Goal: Submit feedback/report problem: Submit feedback/report problem

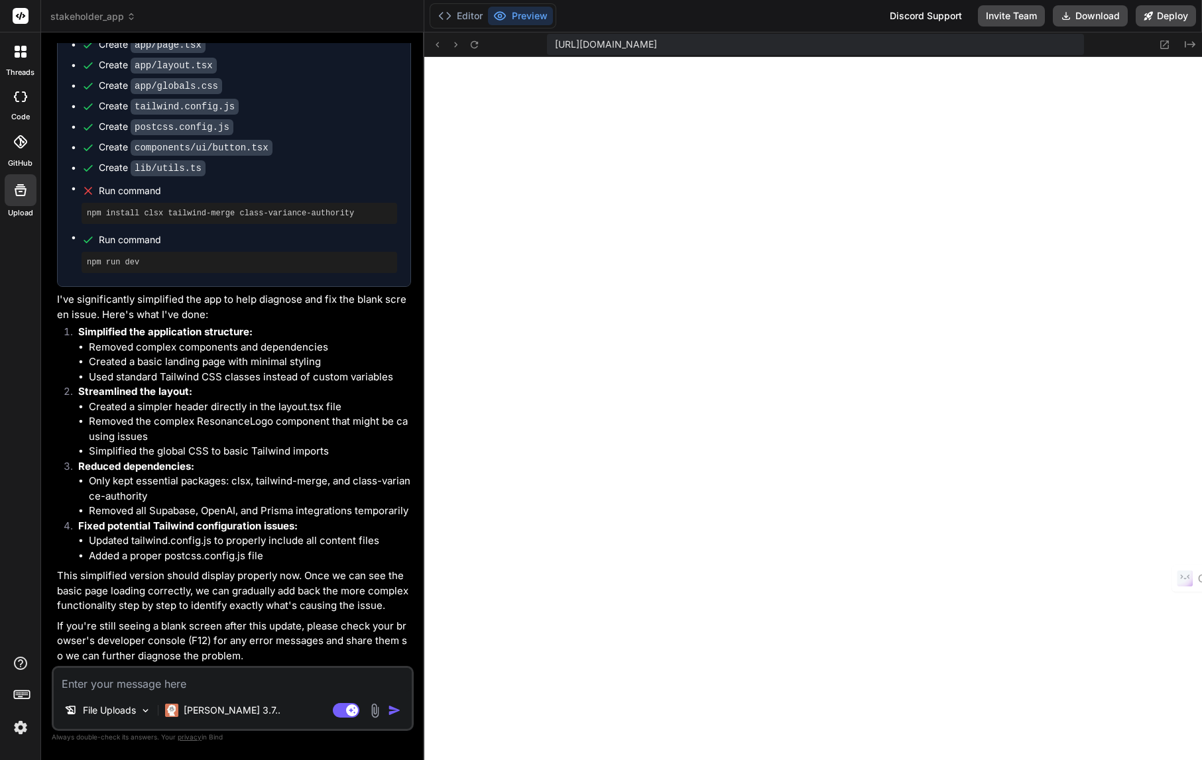
scroll to position [12064, 0]
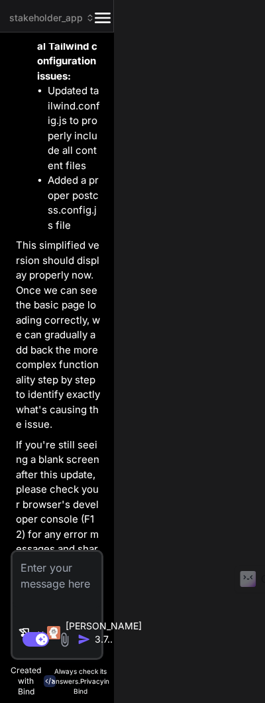
type textarea "x"
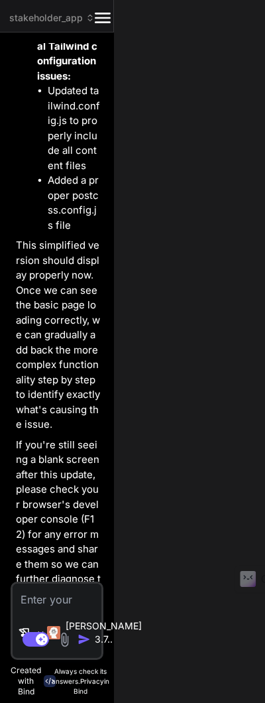
type textarea "day: "numeric", year: "numeric", }); };"
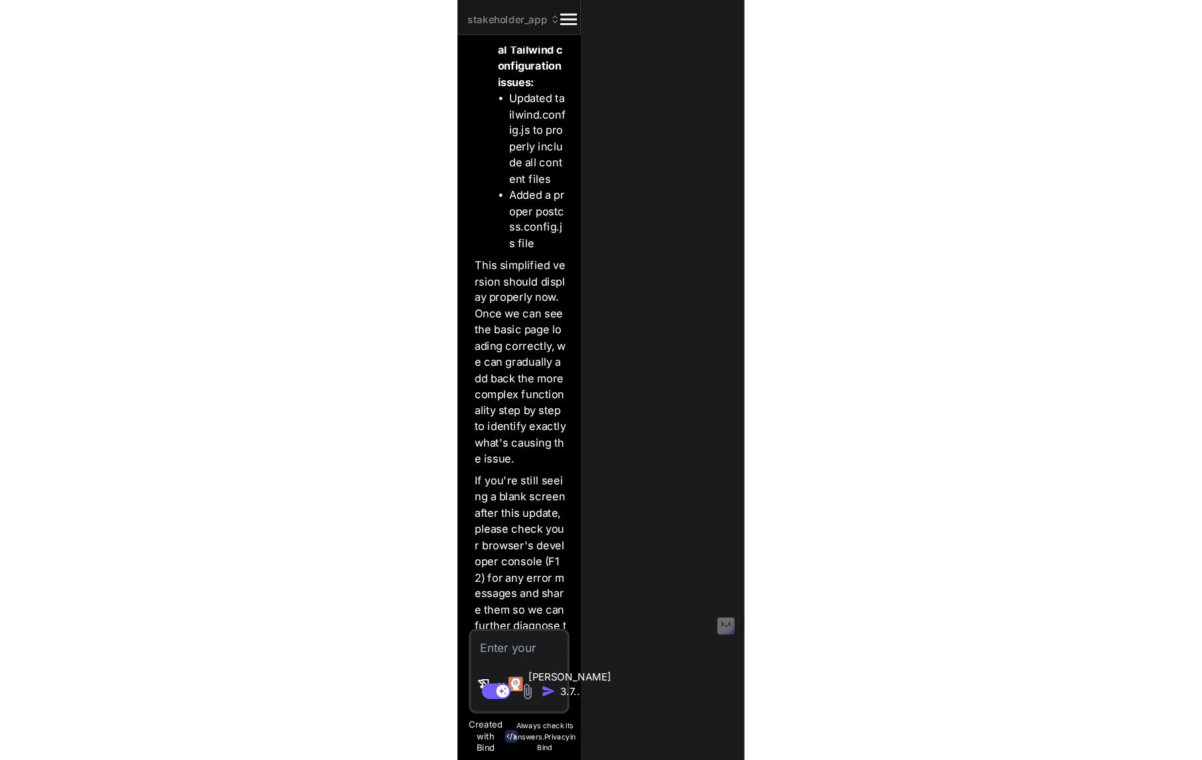
scroll to position [3525, 0]
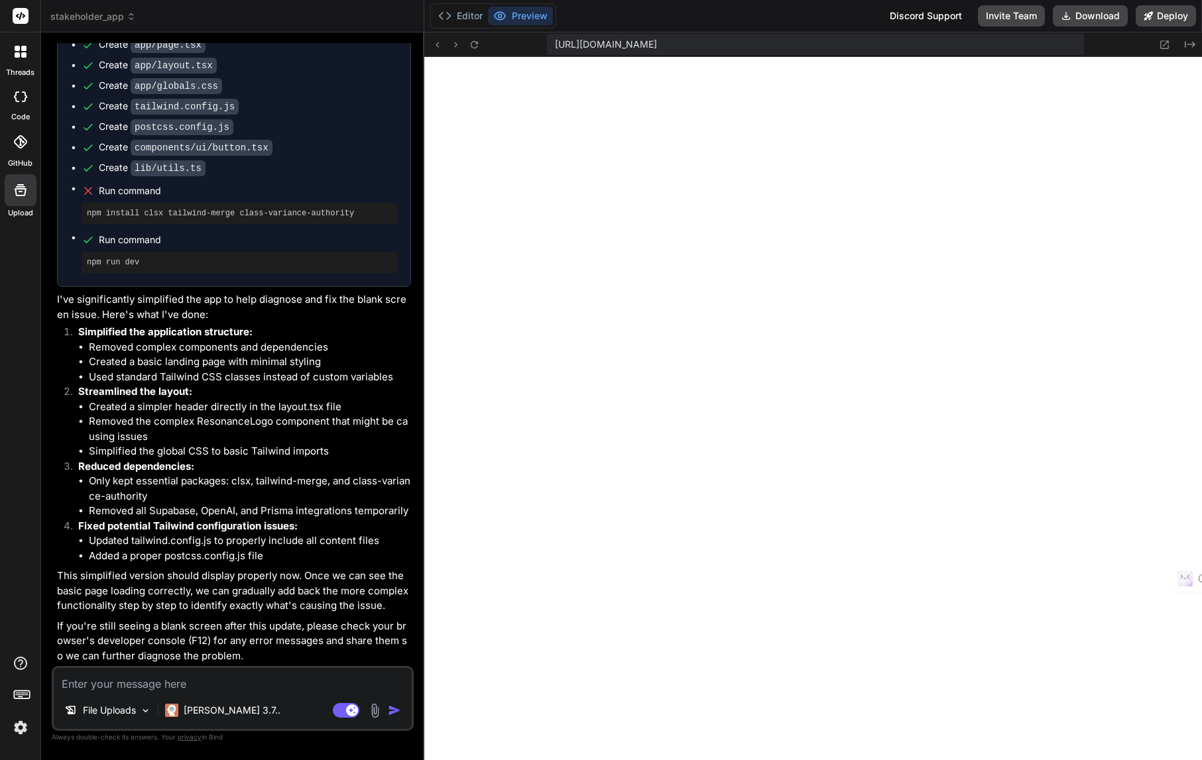
type textarea "x"
click at [196, 687] on textarea at bounding box center [233, 680] width 358 height 24
type textarea "t"
type textarea "x"
type textarea "th"
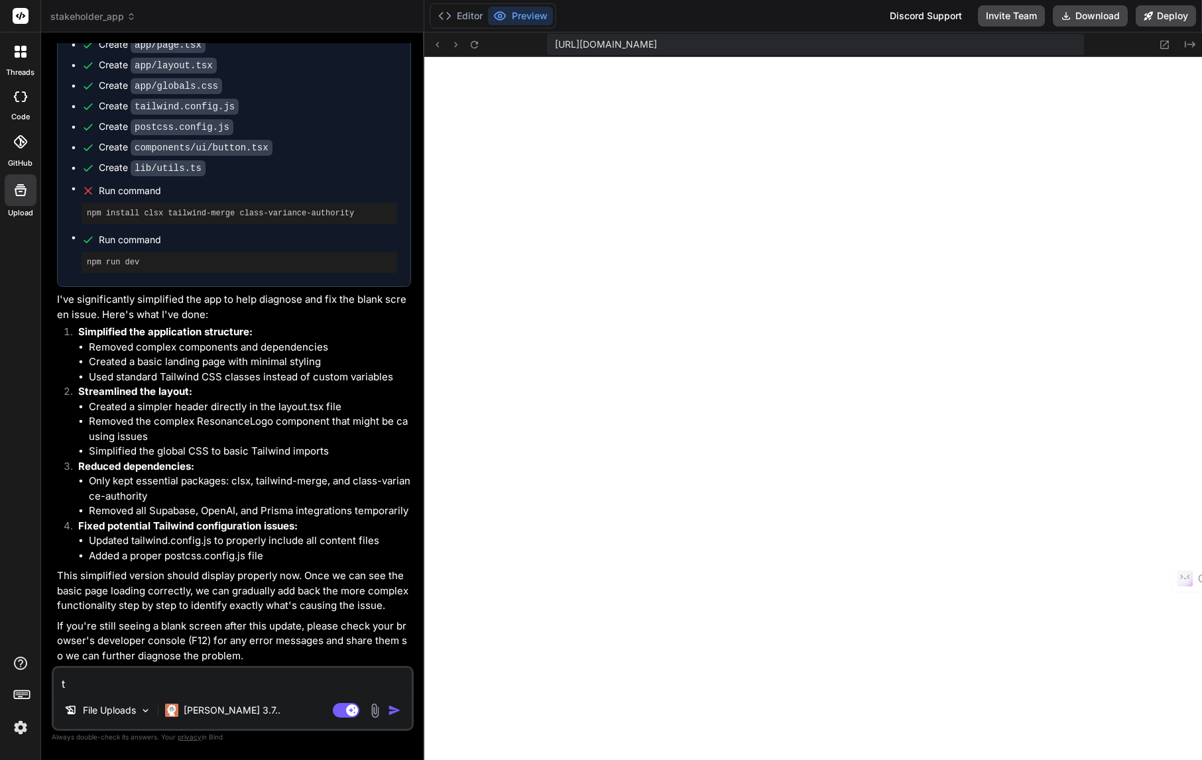
type textarea "x"
type textarea "thi"
type textarea "x"
type textarea "this"
type textarea "x"
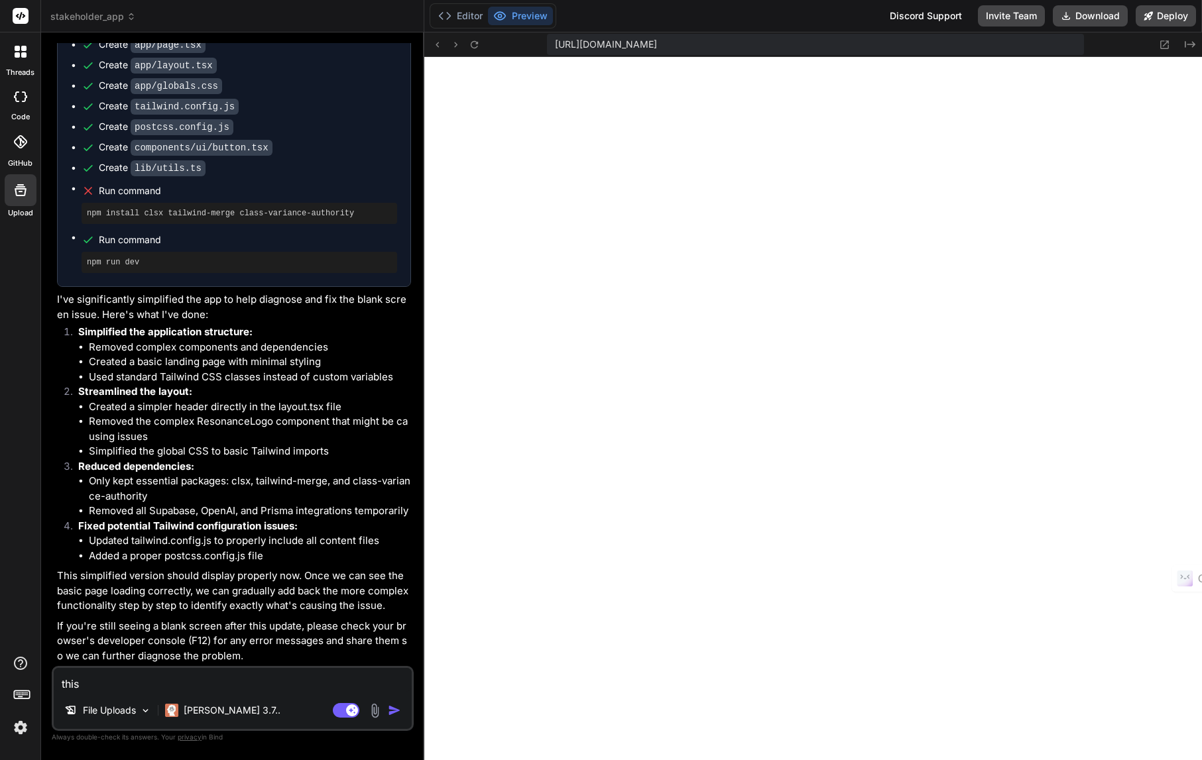
type textarea "this"
type textarea "x"
type textarea "this i"
type textarea "x"
type textarea "this is"
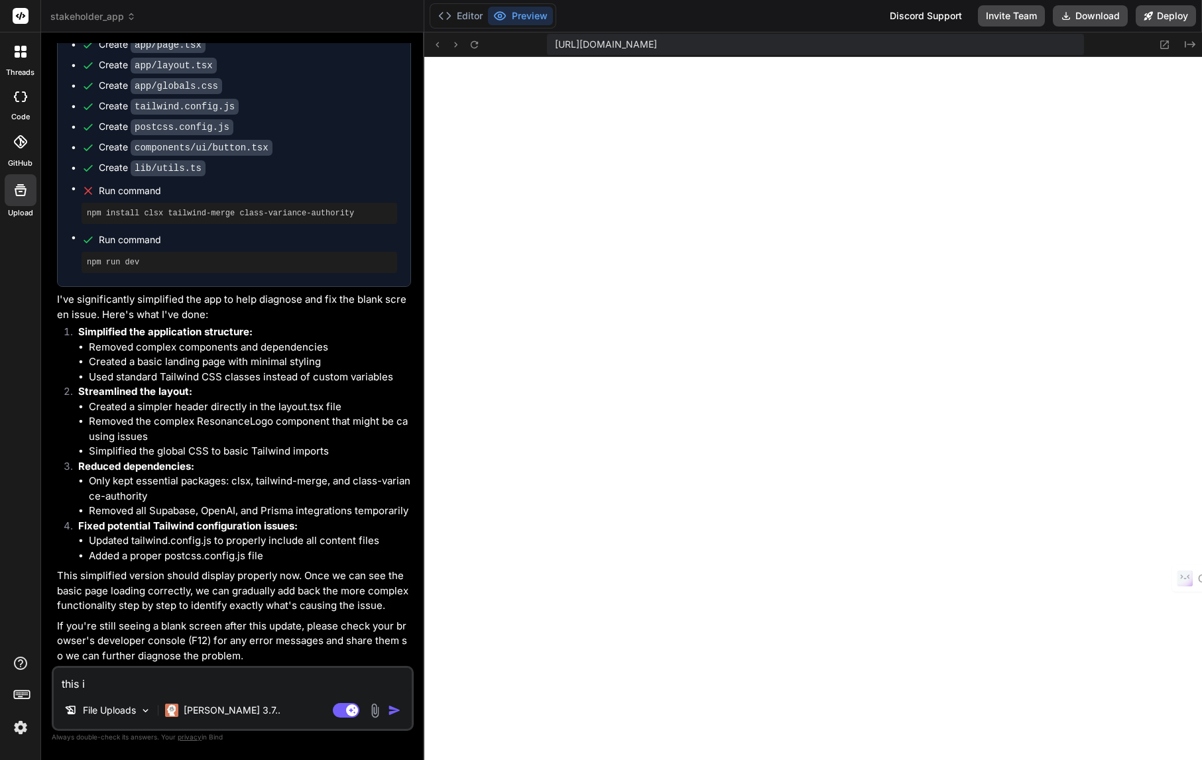
type textarea "x"
type textarea "this is"
type textarea "x"
type textarea "this is w"
type textarea "x"
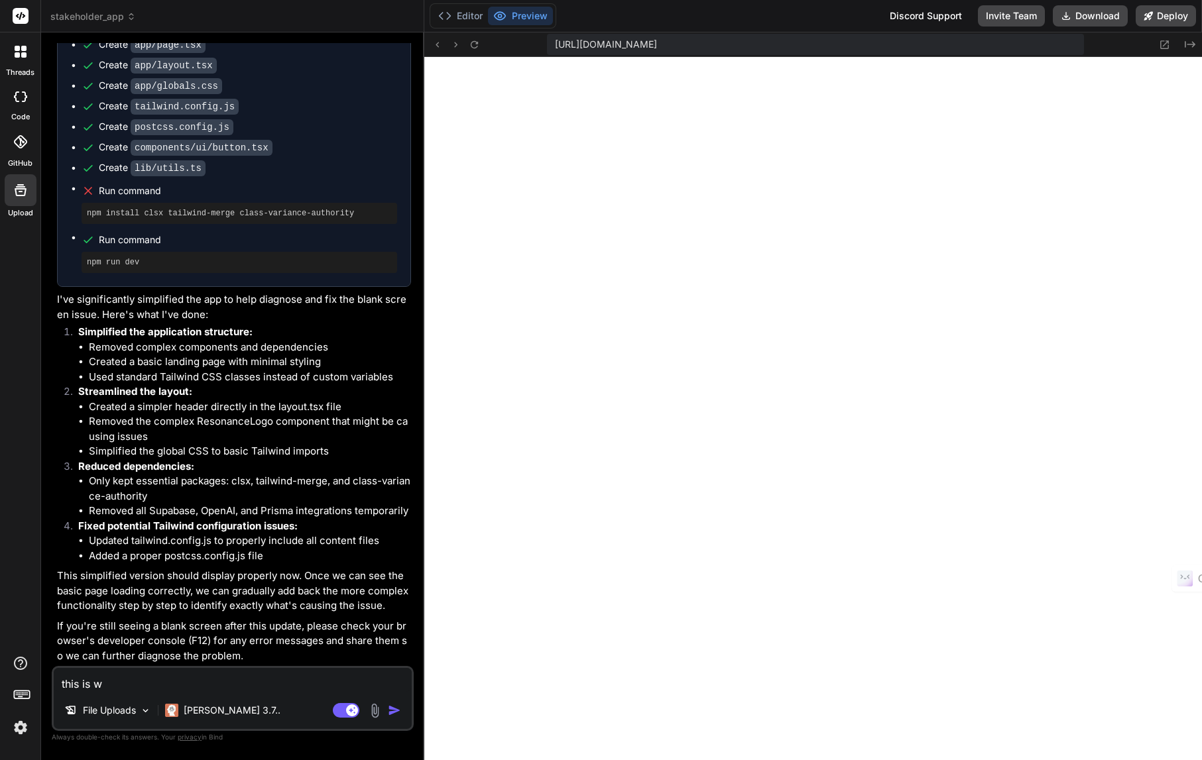
type textarea "this is wh"
type textarea "x"
type textarea "this is wha"
type textarea "x"
type textarea "this is wh"
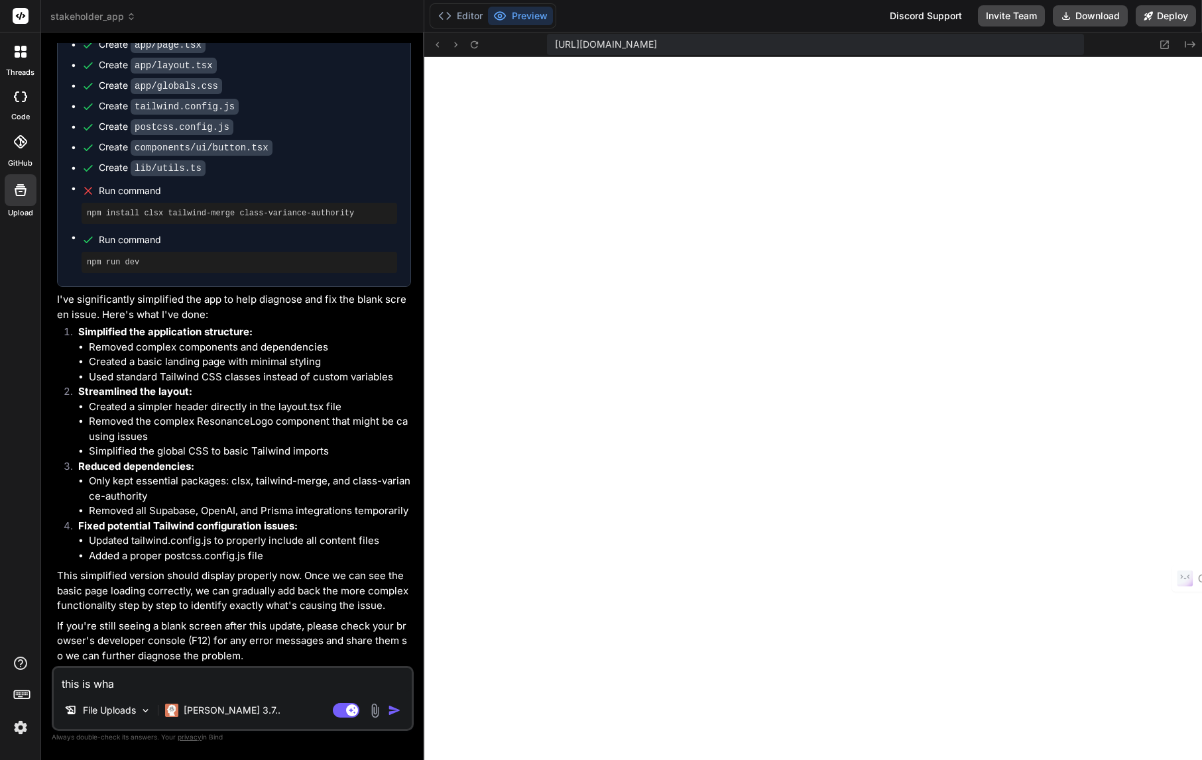
type textarea "x"
type textarea "this is w"
type textarea "x"
type textarea "this is"
type textarea "x"
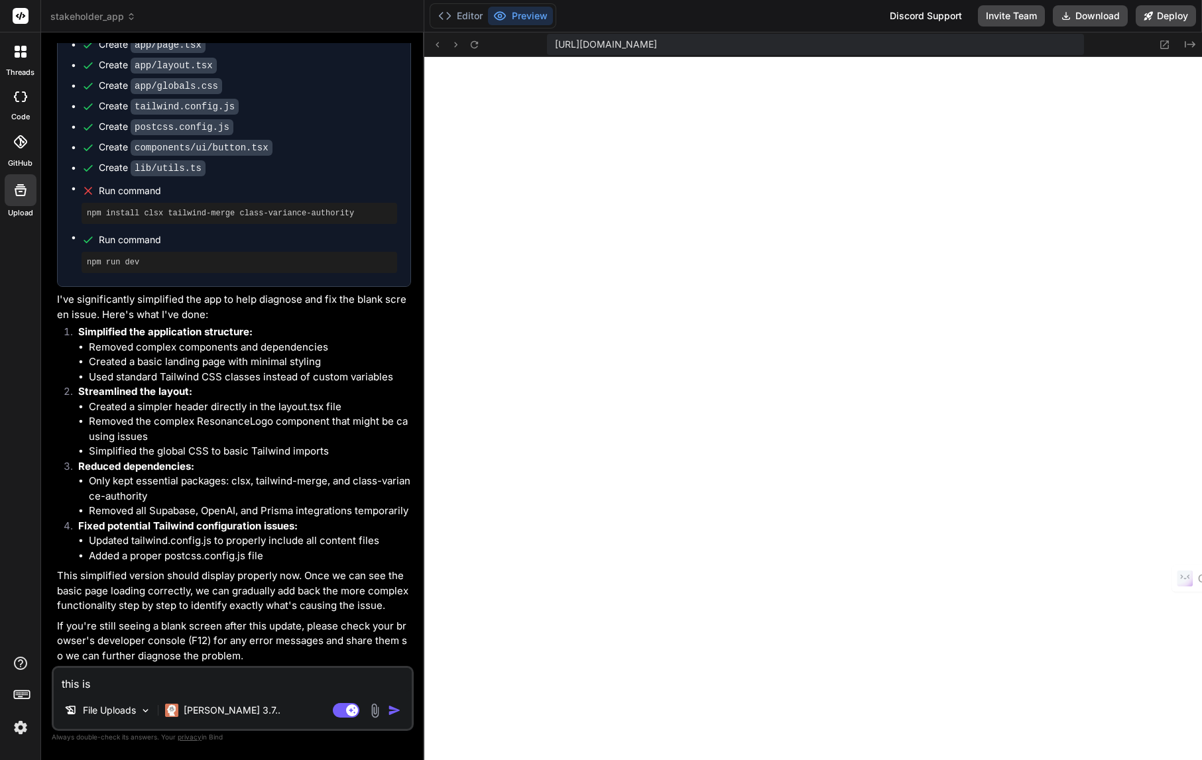
type textarea "this is"
type textarea "x"
type textarea "this i"
type textarea "x"
type textarea "this"
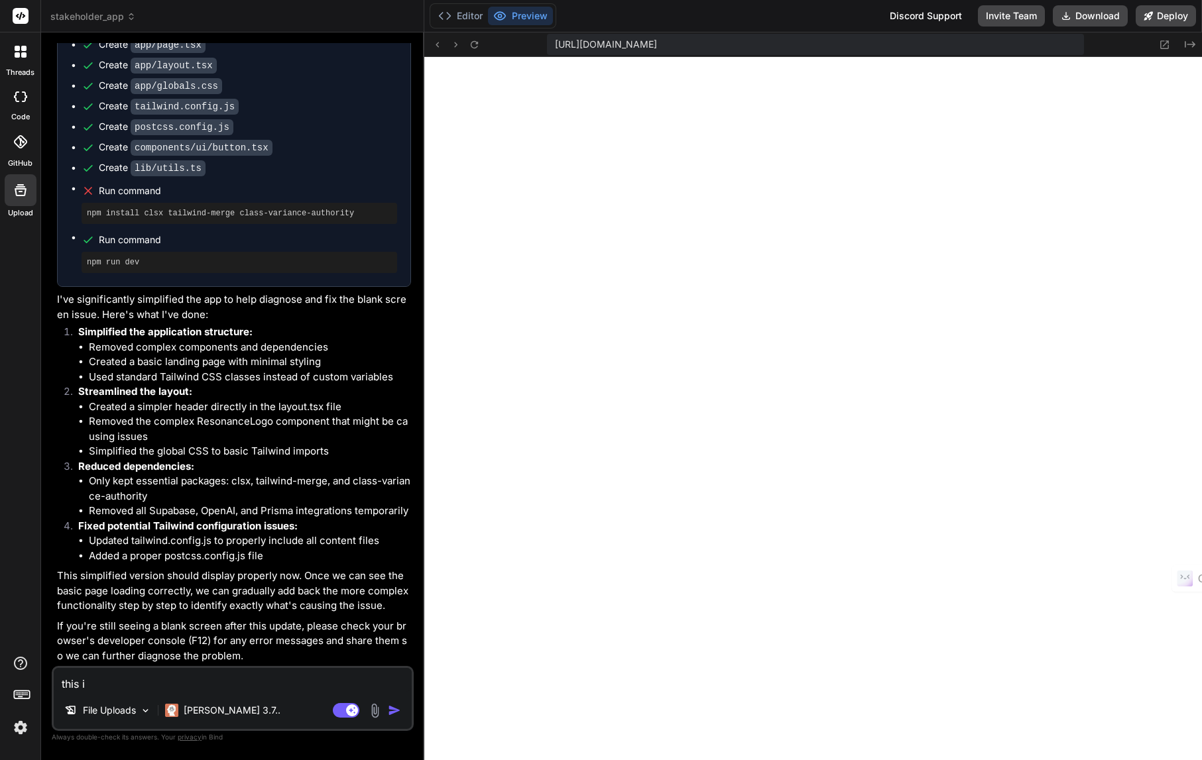
type textarea "x"
type textarea "this"
type textarea "x"
type textarea "thi"
type textarea "x"
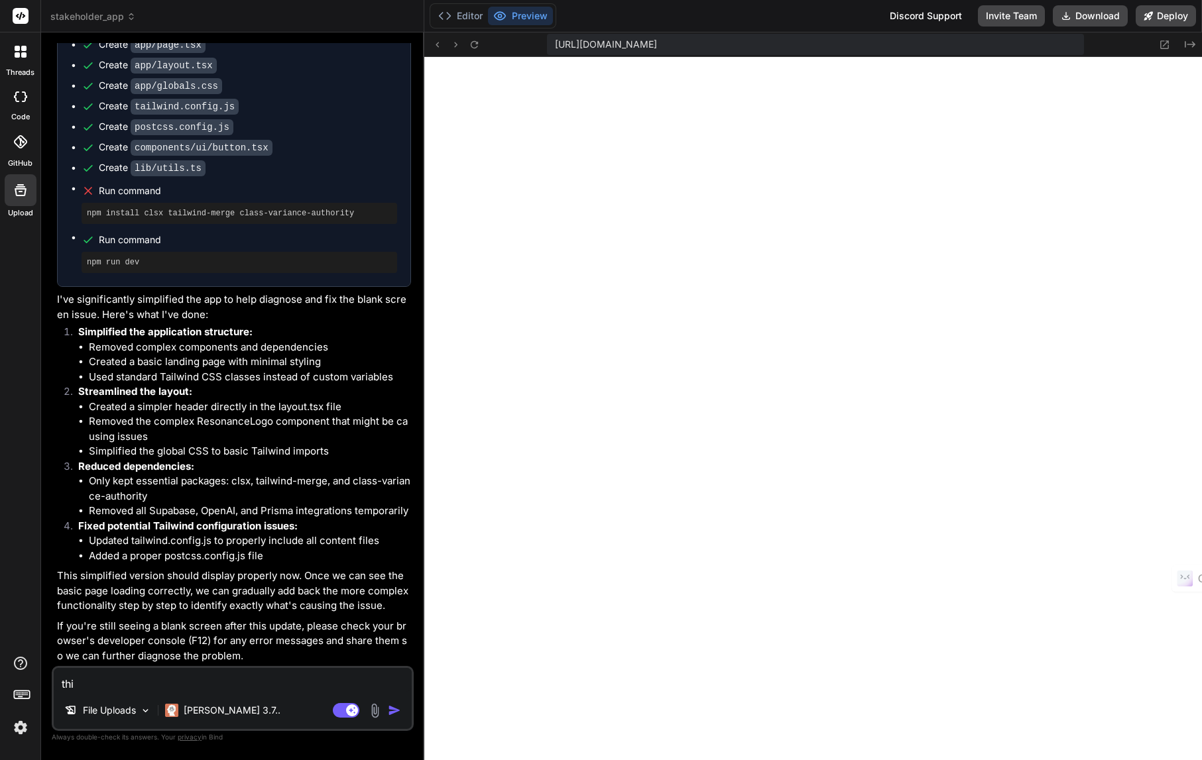
type textarea "th"
type textarea "x"
type textarea "t"
type textarea "x"
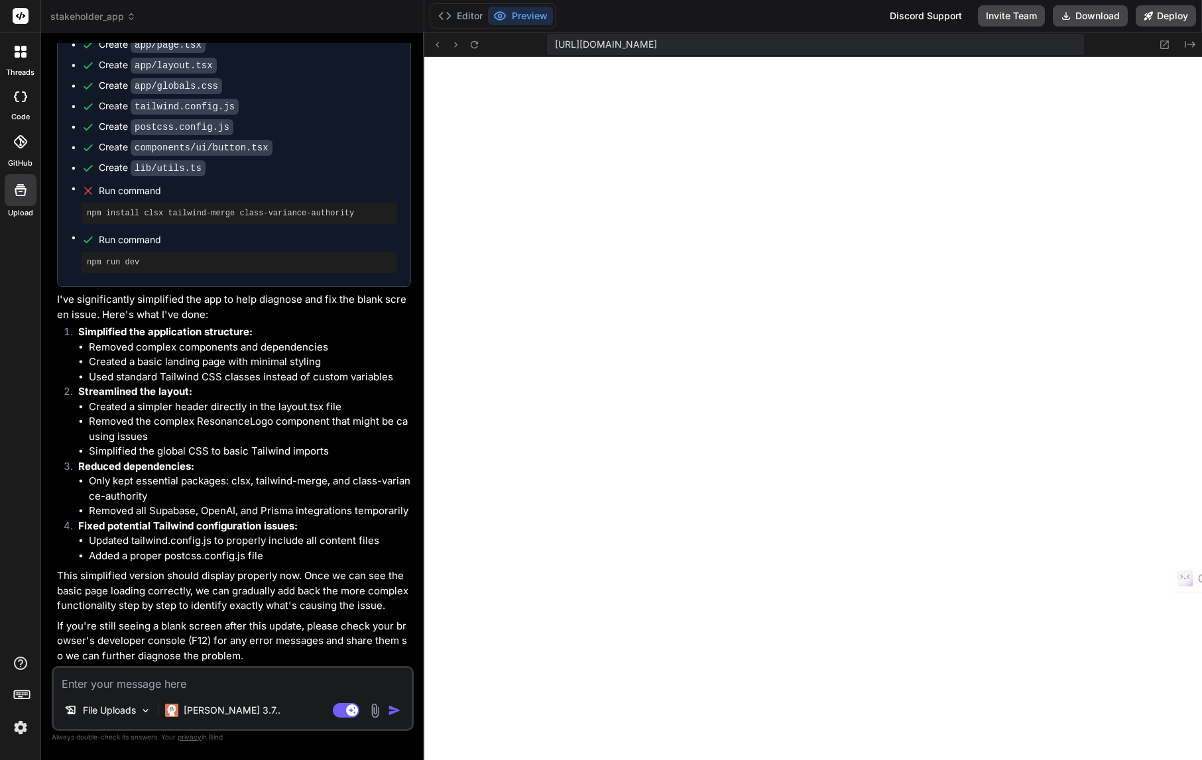
type textarea "I"
type textarea "x"
type textarea "I"
type textarea "x"
type textarea "I s"
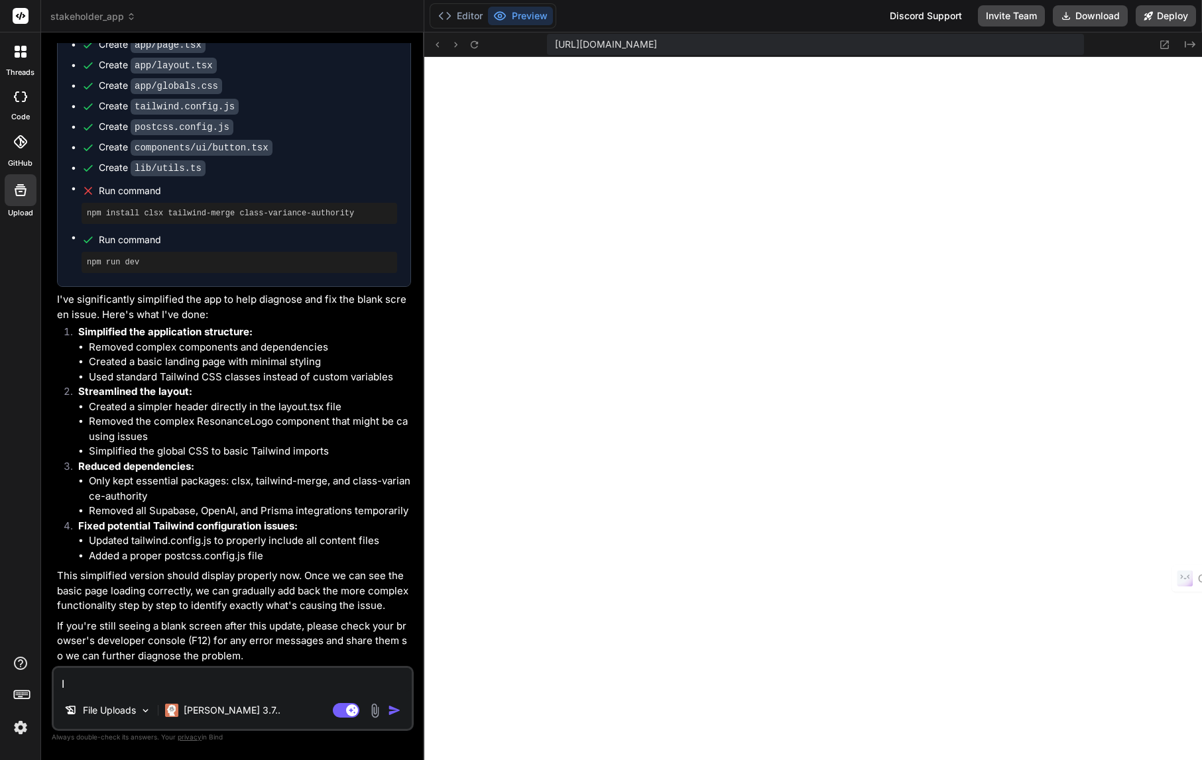
type textarea "x"
type textarea "I st"
type textarea "x"
type textarea "I sti"
type textarea "x"
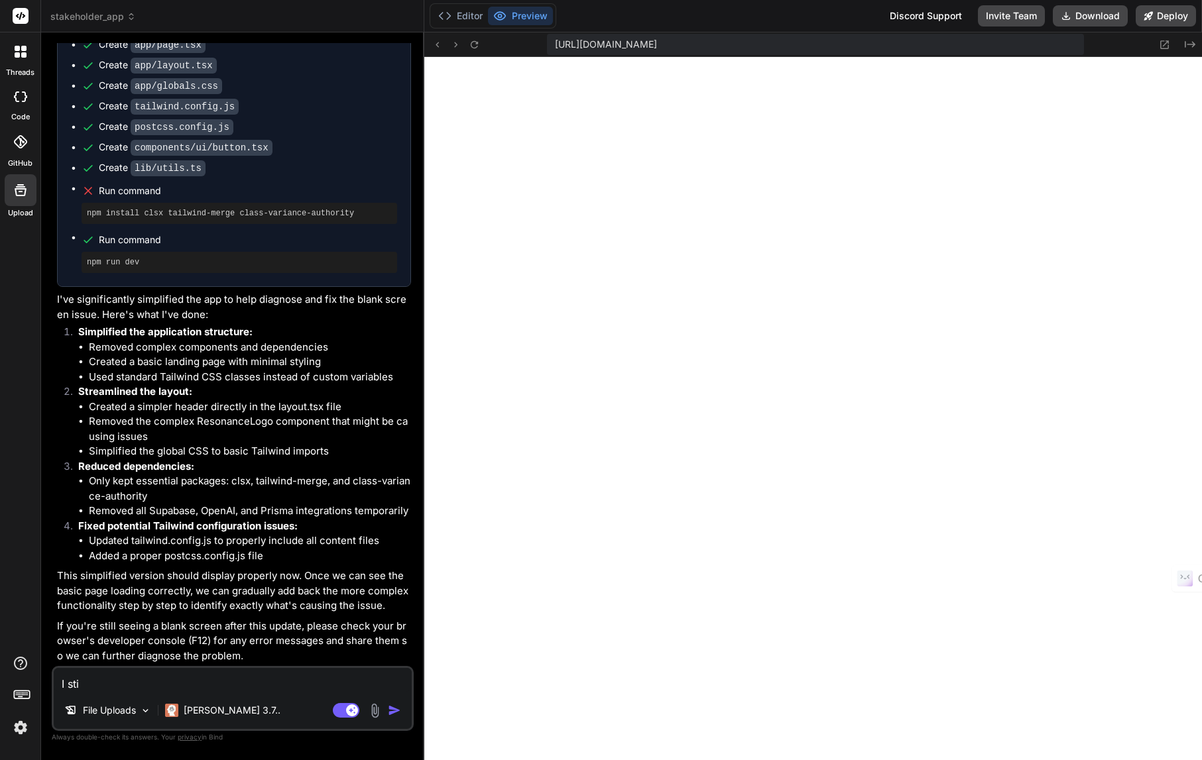
type textarea "I stil"
type textarea "x"
type textarea "I still"
type textarea "x"
type textarea "I still"
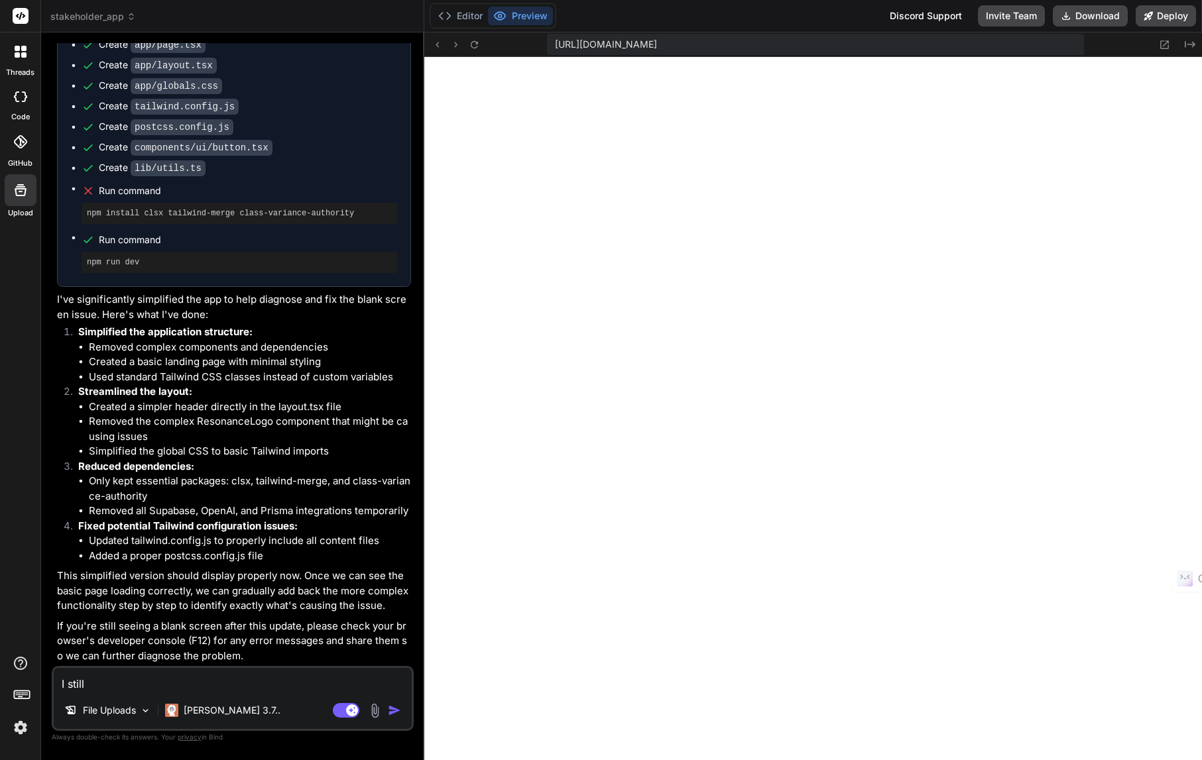
type textarea "x"
type textarea "I still s"
type textarea "x"
type textarea "I still se"
type textarea "x"
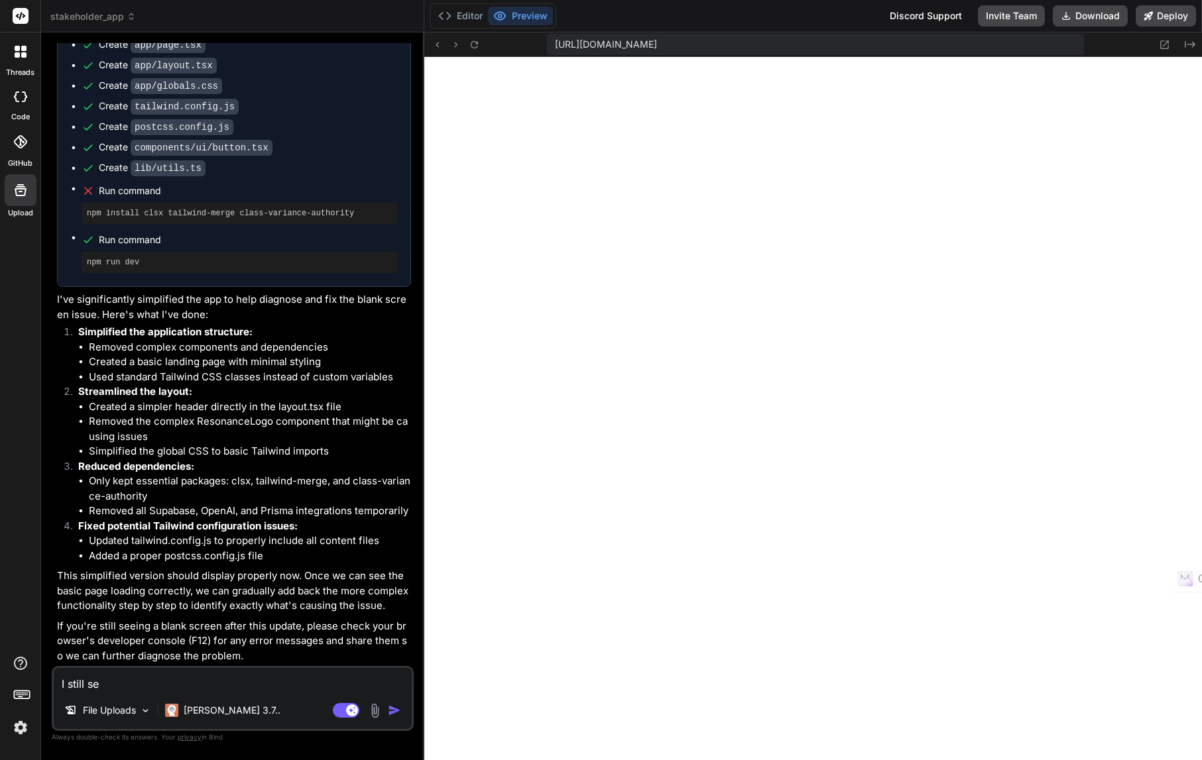
type textarea "I still see"
type textarea "x"
type textarea "I still see"
type textarea "x"
type textarea "I still see b"
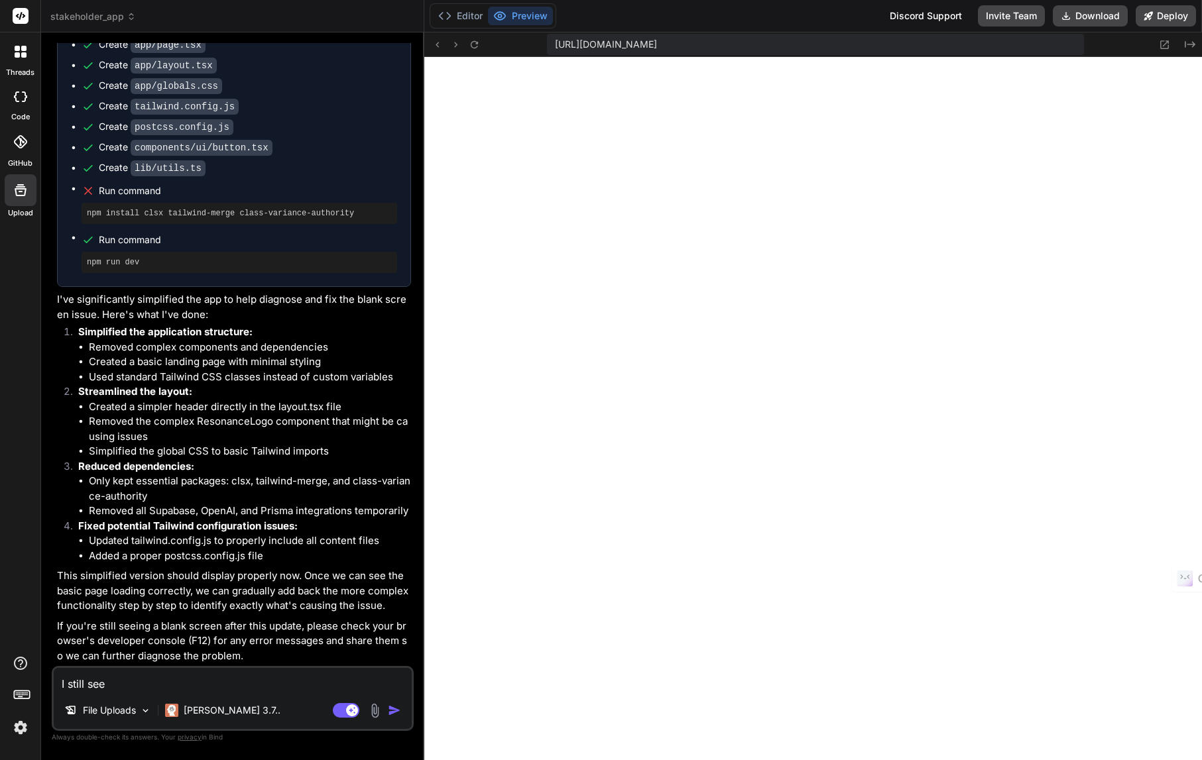
type textarea "x"
type textarea "I still see bl"
type textarea "x"
type textarea "I still see bla"
type textarea "x"
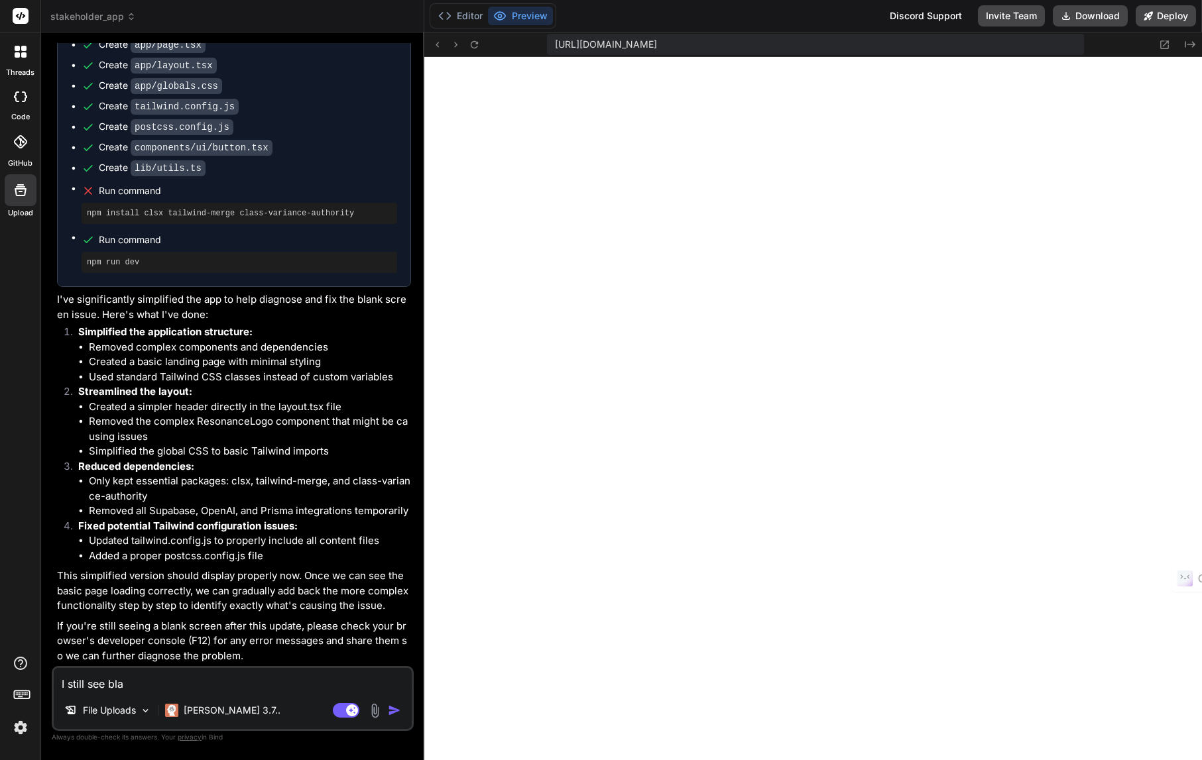
type textarea "I still see blam"
type textarea "x"
type textarea "I still see blamk"
type textarea "x"
type textarea "I still see blamk."
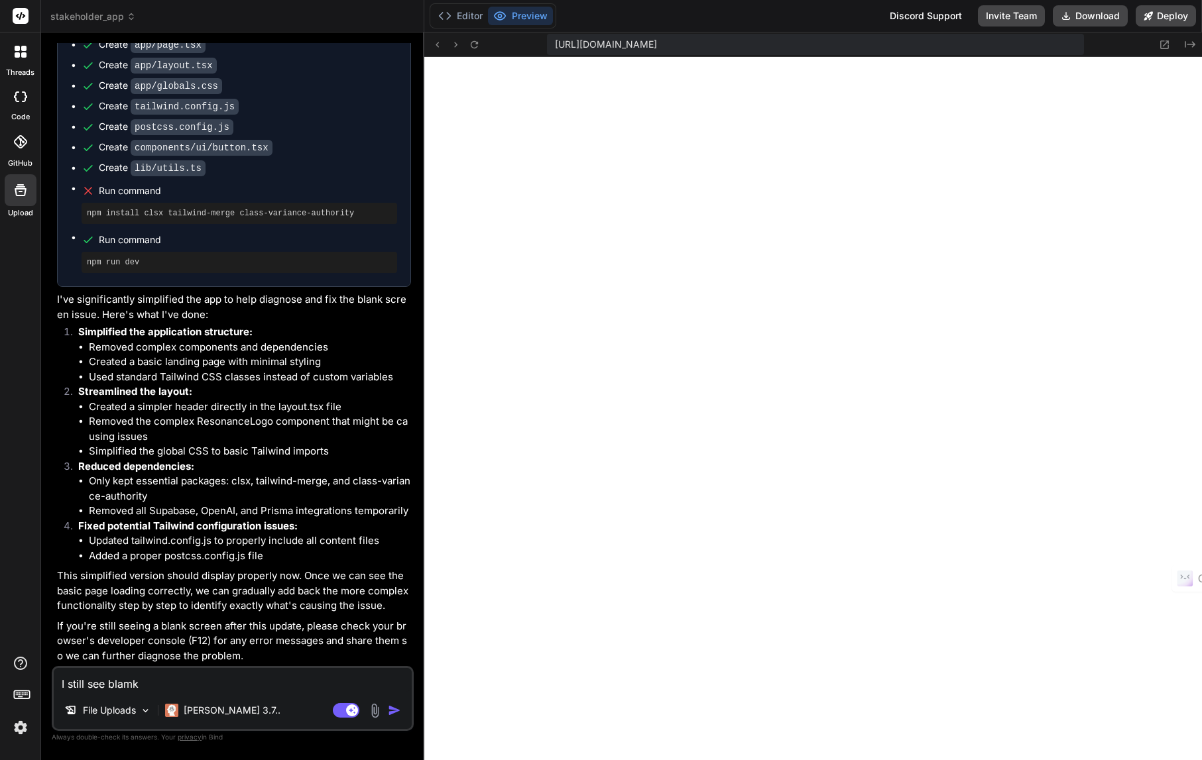
type textarea "x"
type textarea "I still see blamk."
type textarea "x"
type textarea "I still see blamk."
type textarea "x"
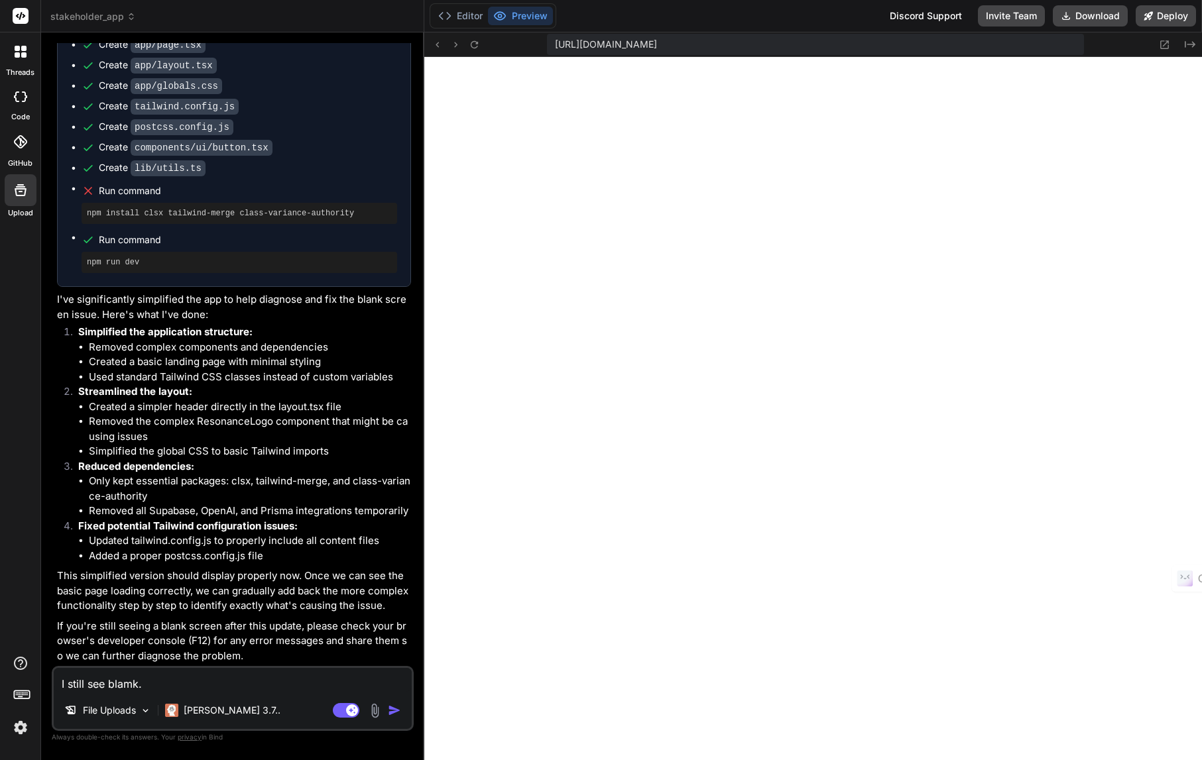
type textarea "I still see blamk"
type textarea "x"
type textarea "I still see blam"
type textarea "x"
type textarea "I still see bla"
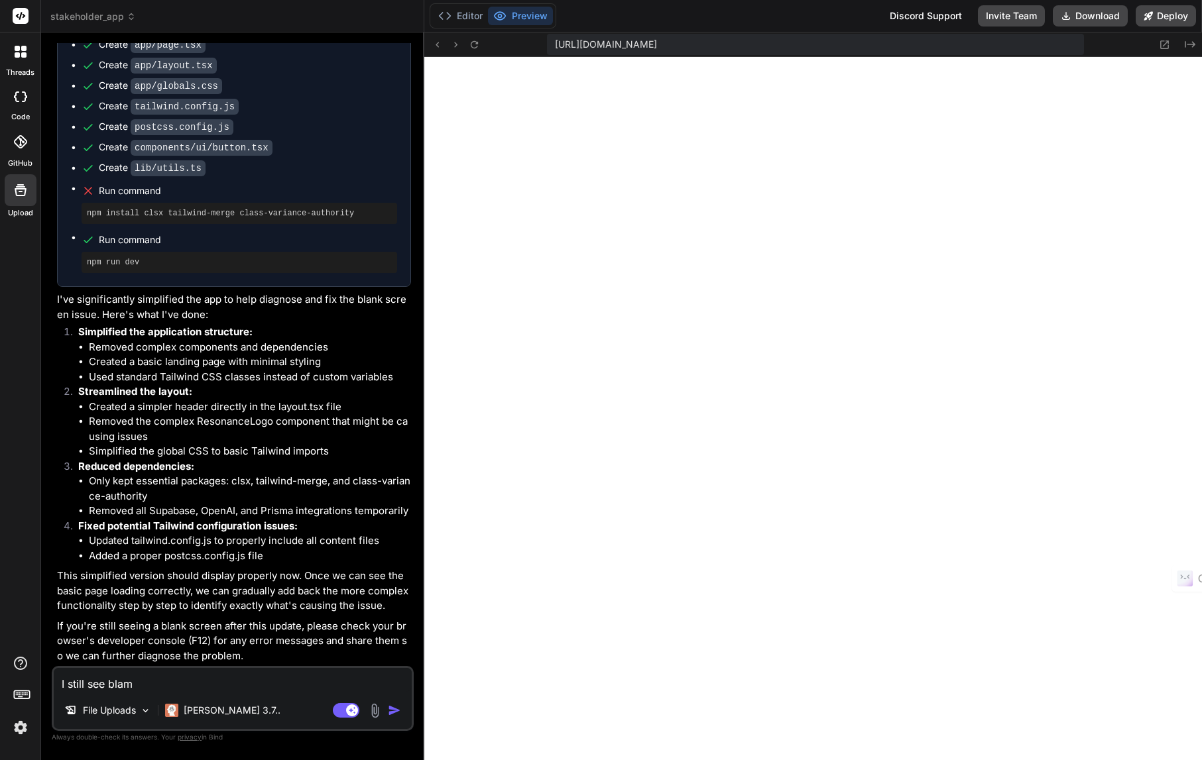
type textarea "x"
type textarea "I still see [PERSON_NAME]"
type textarea "x"
type textarea "I still see blank"
type textarea "x"
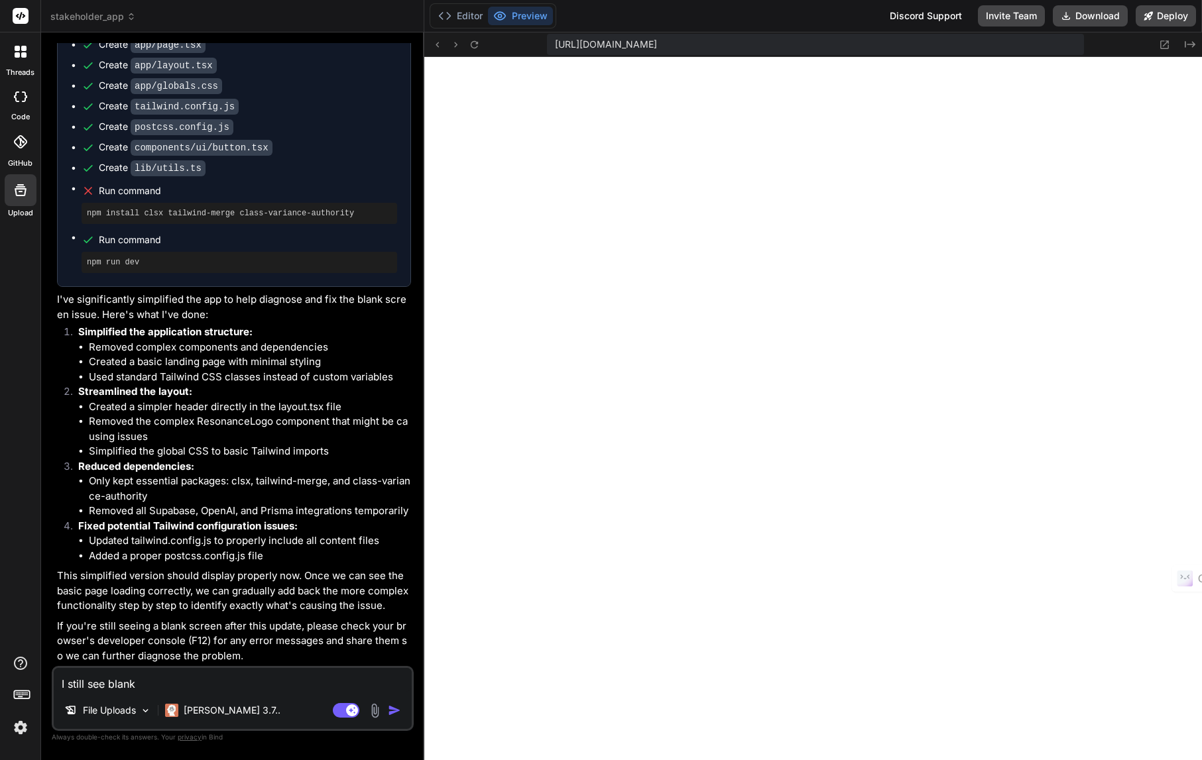
type textarea "I still see blank."
type textarea "x"
type textarea "I still see blank."
type textarea "x"
type textarea "I still see blank. h"
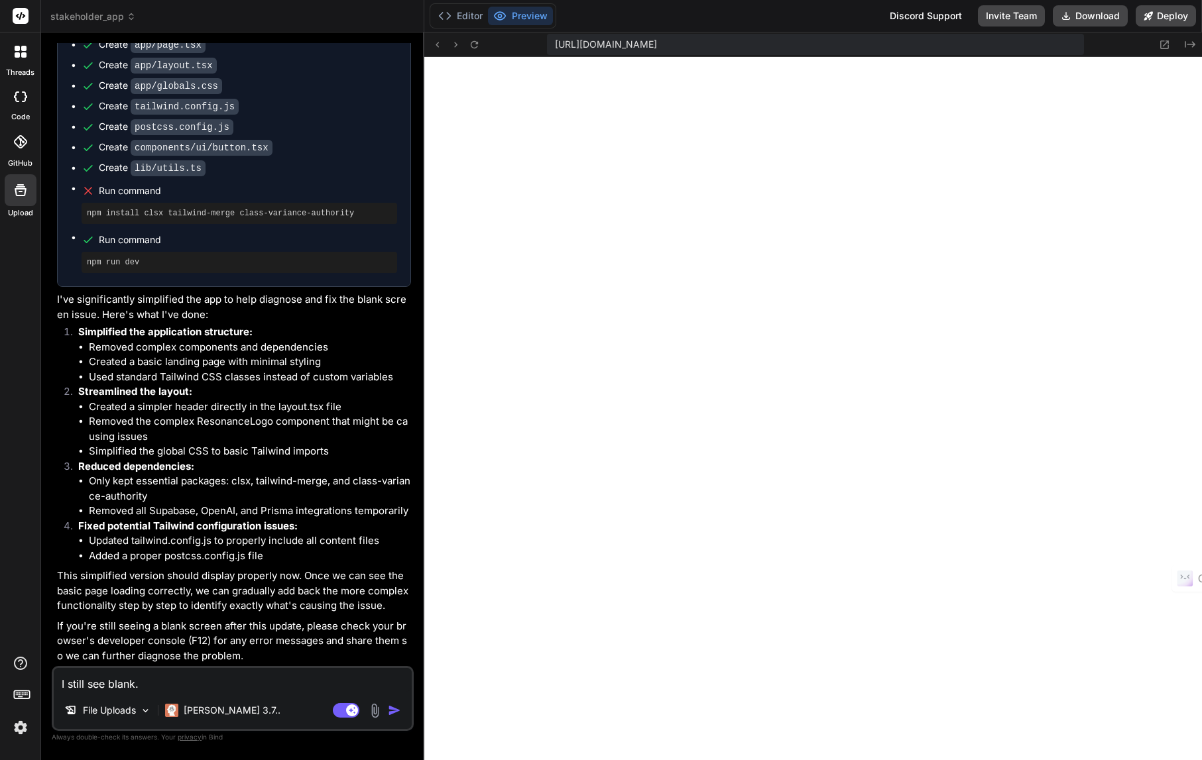
type textarea "x"
type textarea "I still see blank. he"
type textarea "x"
type textarea "I still see blank. her"
type textarea "x"
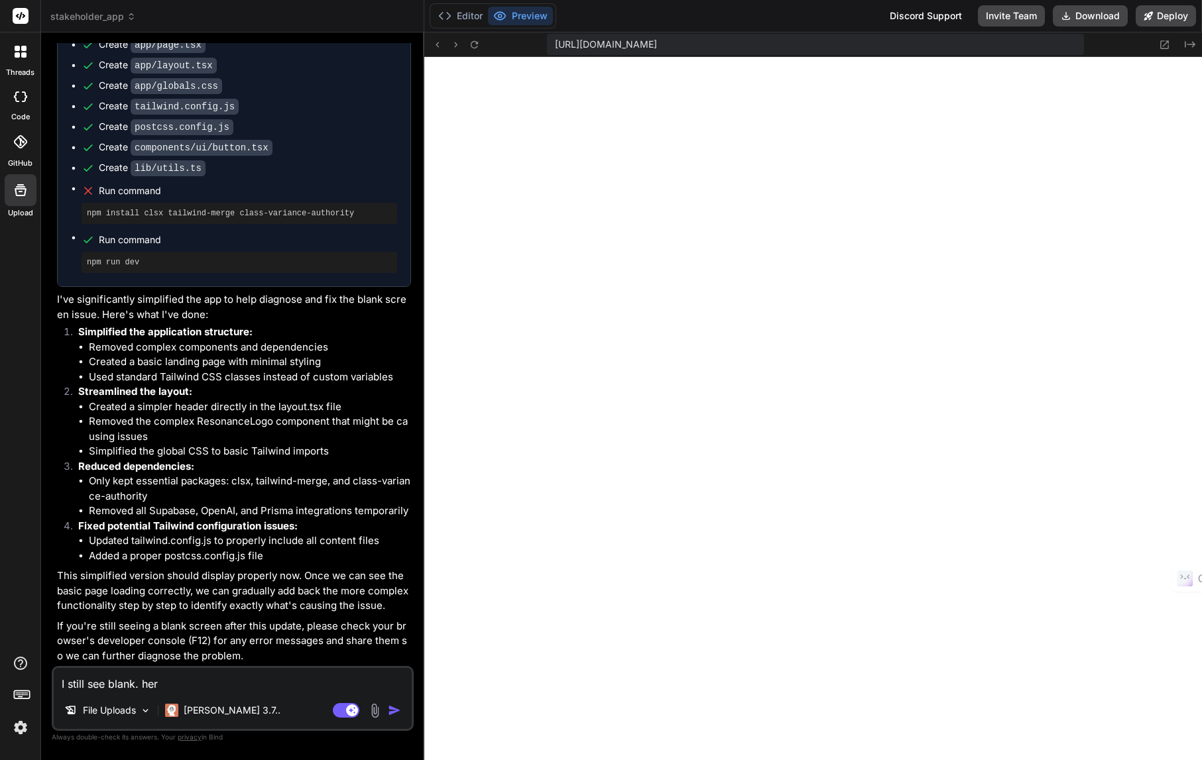
type textarea "I still see blank. here"
type textarea "x"
type textarea "I still see blank. here"
type textarea "x"
type textarea "I still see blank. here i"
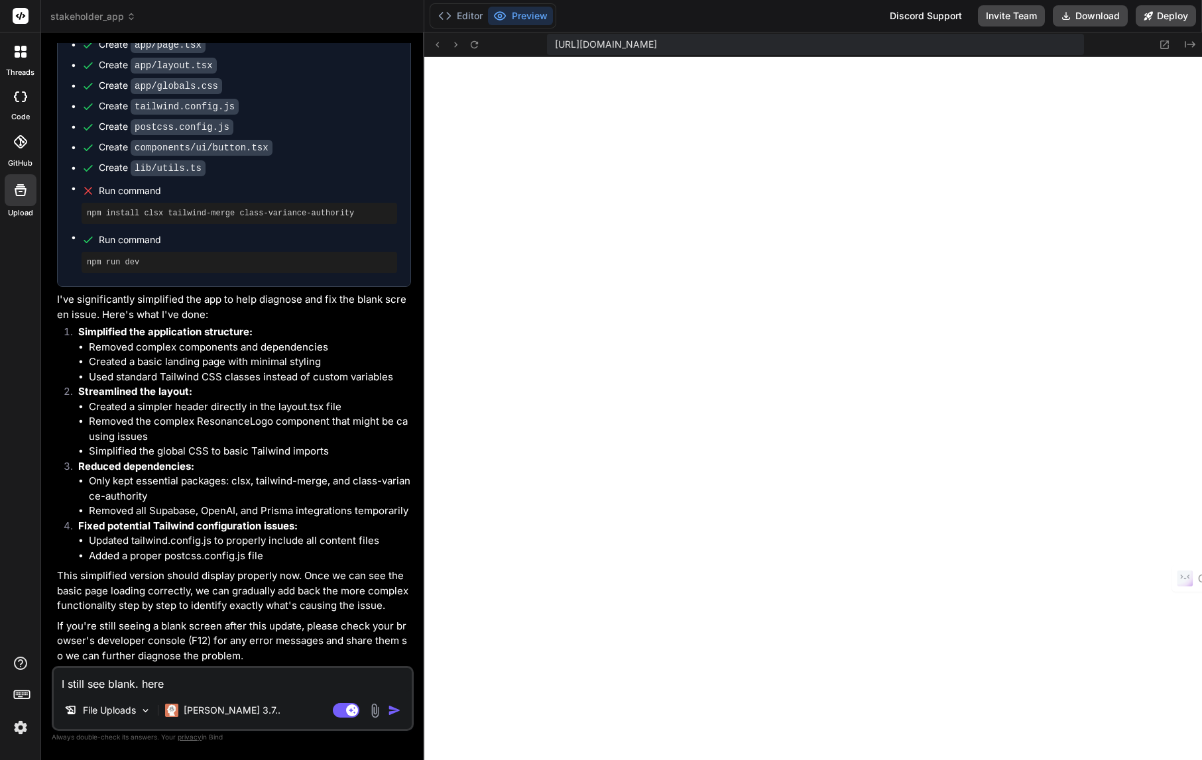
type textarea "x"
type textarea "I still see blank. here is"
type textarea "x"
type textarea "I still see blank. here is"
type textarea "x"
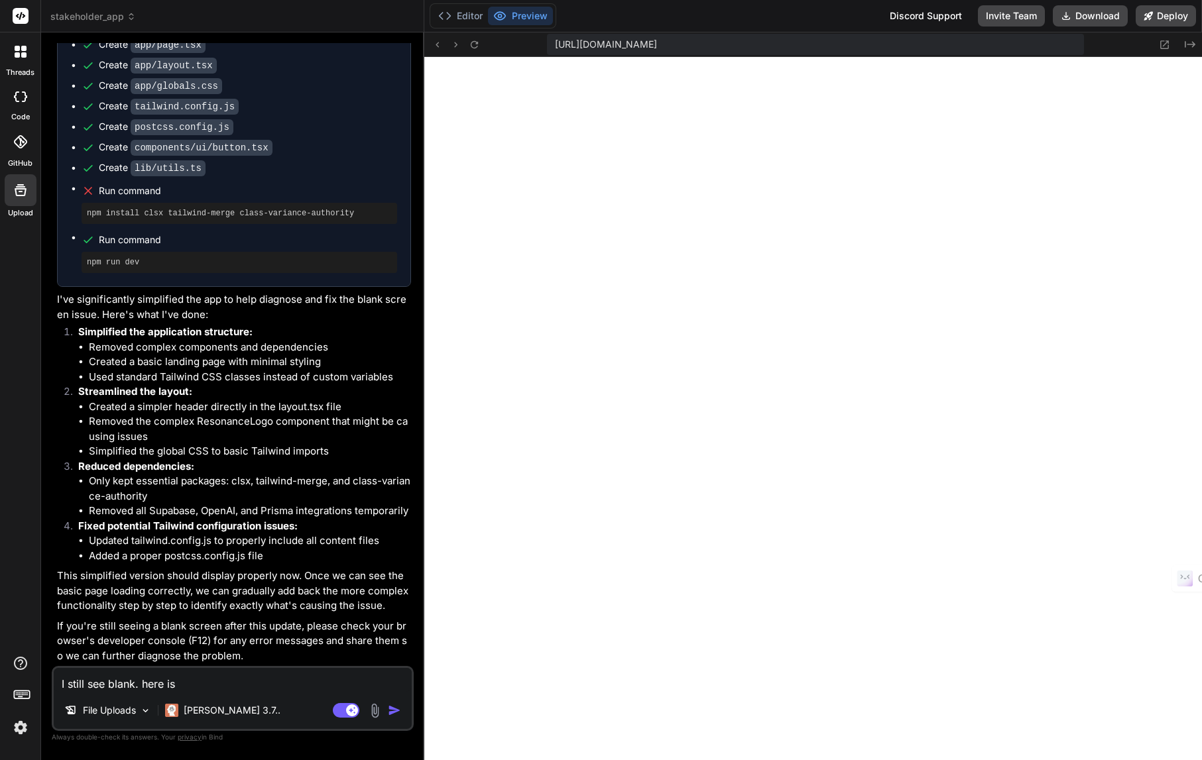
type textarea "I still see blank. here is w"
type textarea "x"
type textarea "I still see blank. here is wh"
type textarea "x"
type textarea "I still see blank. here is wha"
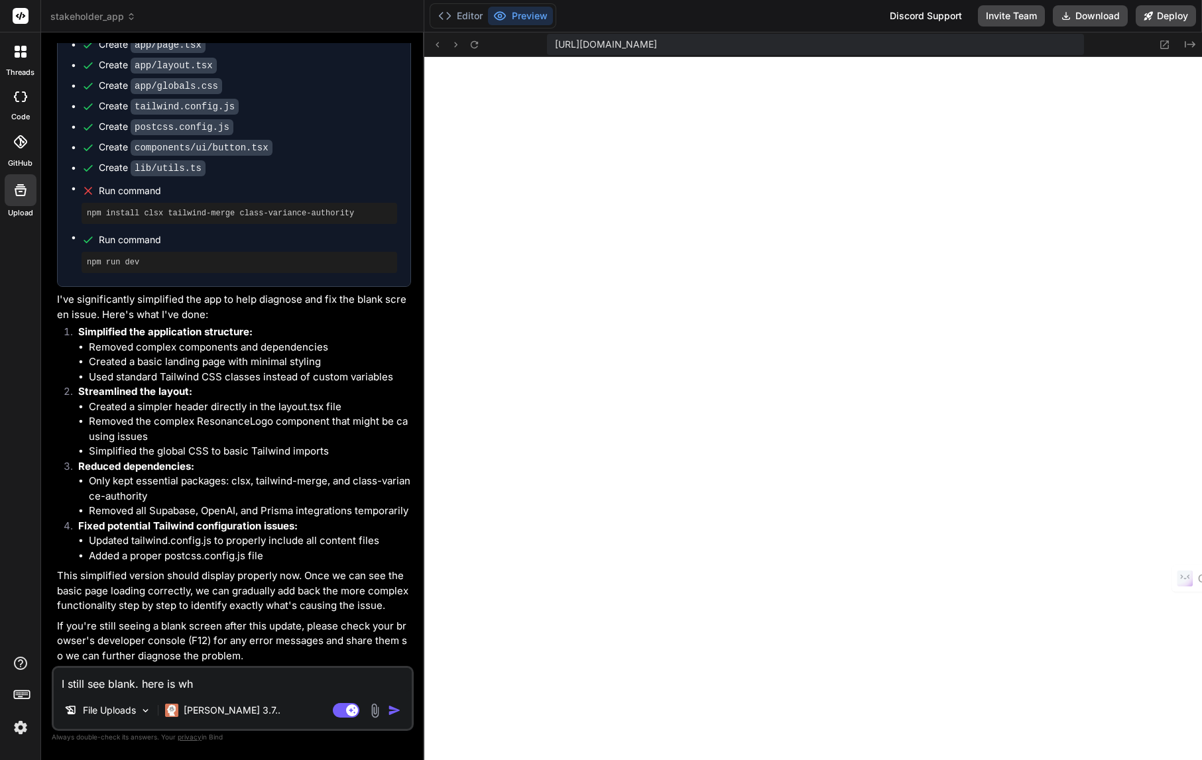
type textarea "x"
type textarea "I still see blank. here is what"
type textarea "x"
type textarea "I still see blank. here is what"
type textarea "x"
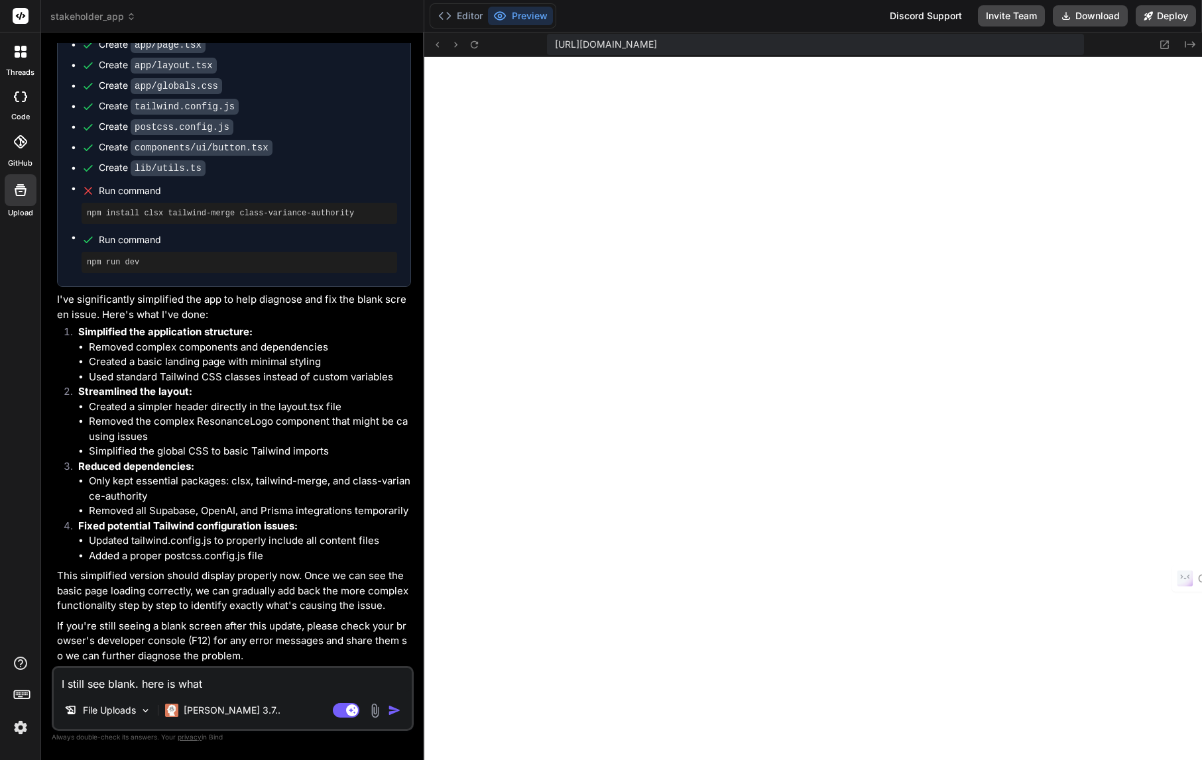
type textarea "I still see blank. here is what i"
type textarea "x"
type textarea "I still see blank. here is what in"
type textarea "x"
type textarea "I still see blank. here is what in"
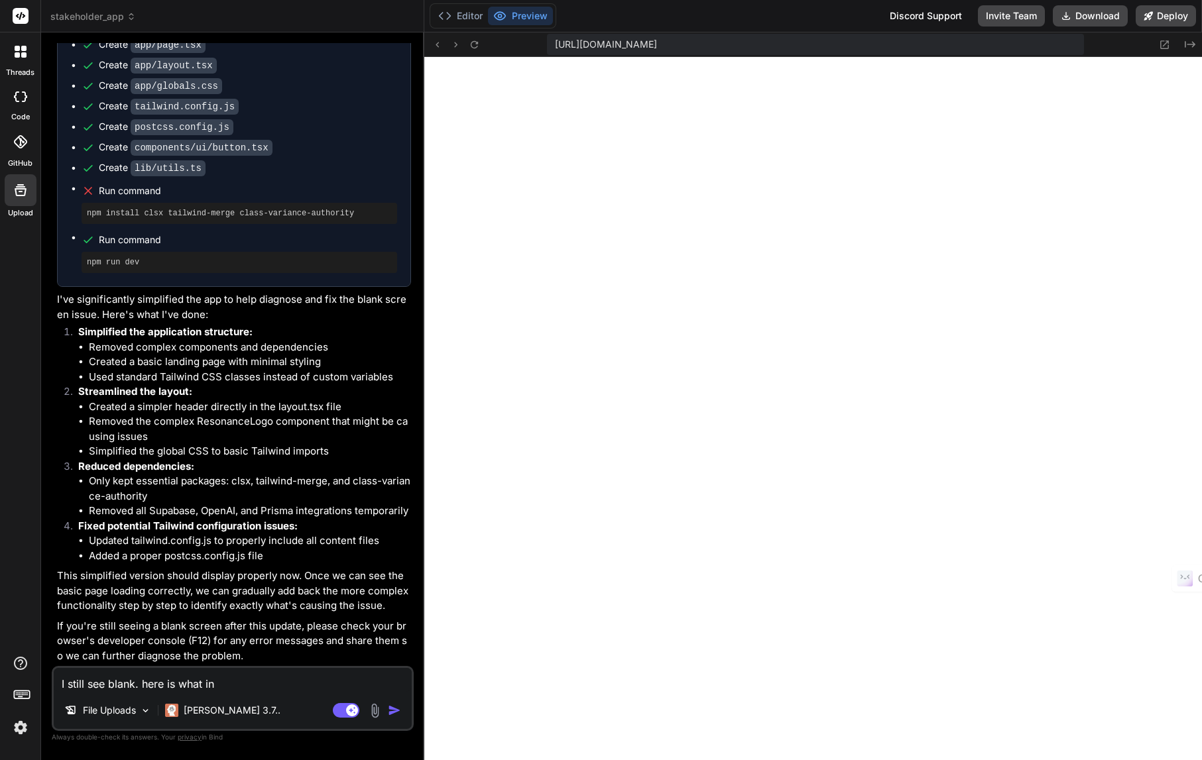
type textarea "x"
type textarea "I still see blank. here is what in F"
type textarea "x"
type textarea "I still see blank. here is what in F1"
type textarea "x"
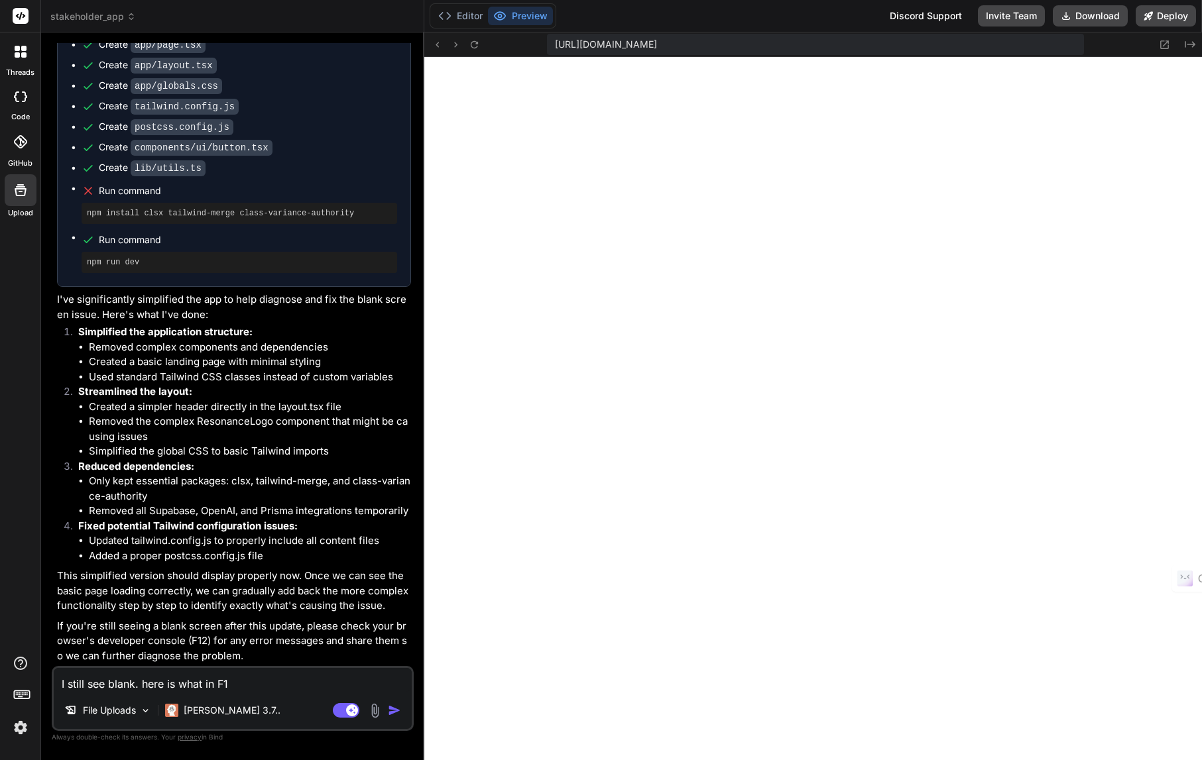
type textarea "I still see blank. here is what in F12"
type textarea "x"
type textarea "I still see blank. here is what in F12"
type textarea "x"
type textarea "I still see blank. here is what in F12"
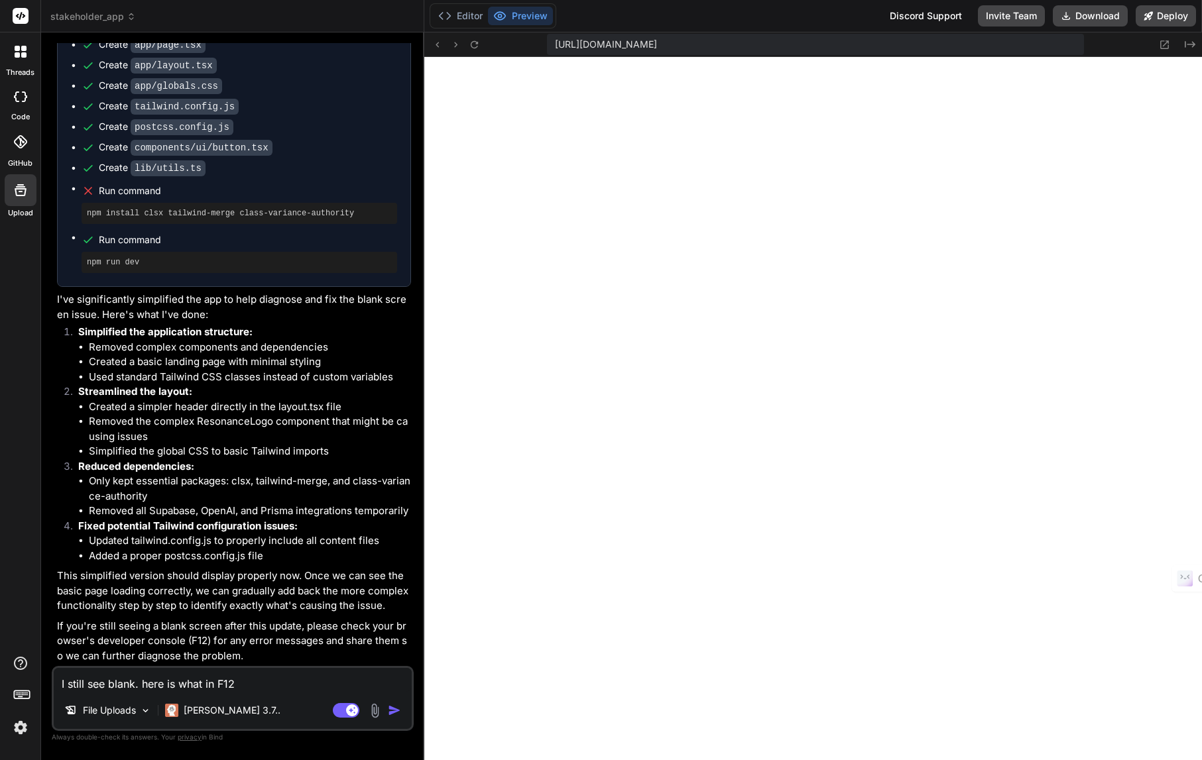
type textarea "x"
type textarea "I still see blank. here is what in F12."
type textarea "x"
type textarea "I still see blank. here is what in F12."
type textarea "x"
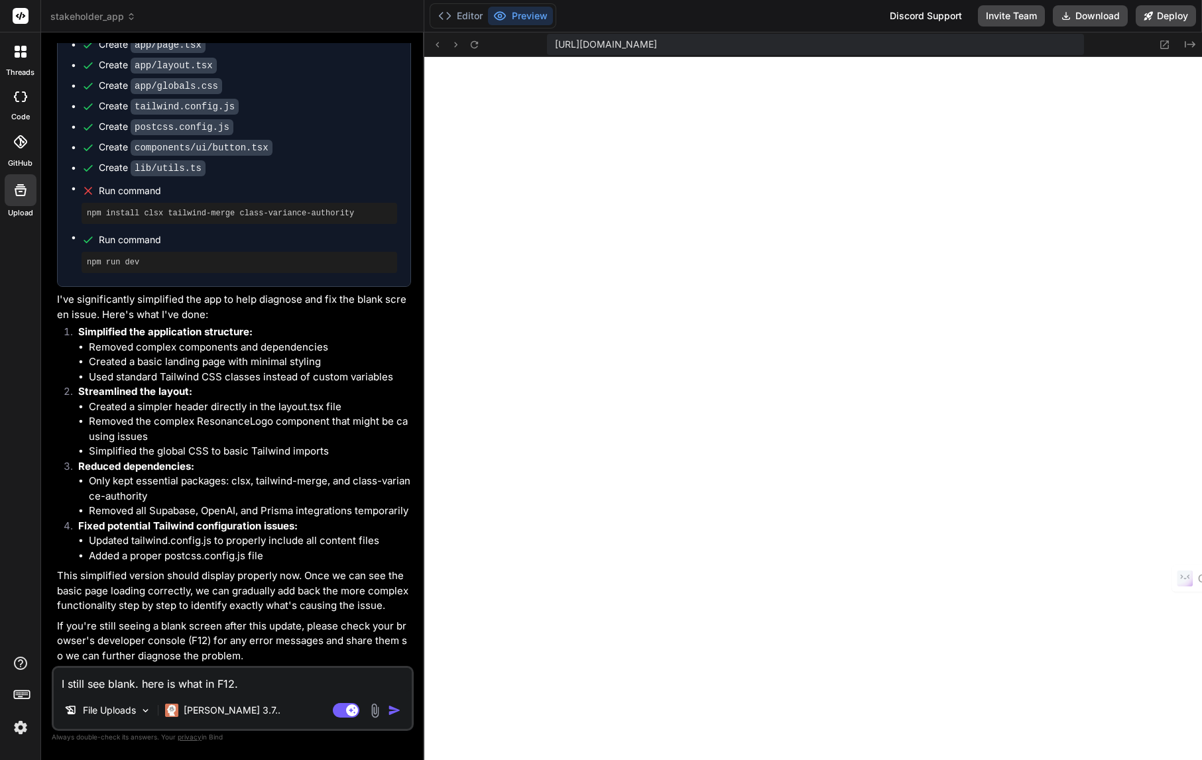
type textarea "I still see blank. here is what in F12. s"
type textarea "x"
type textarea "I still see blank. here is what in F12. se"
type textarea "x"
type textarea "I still see blank. here is what in F12. see"
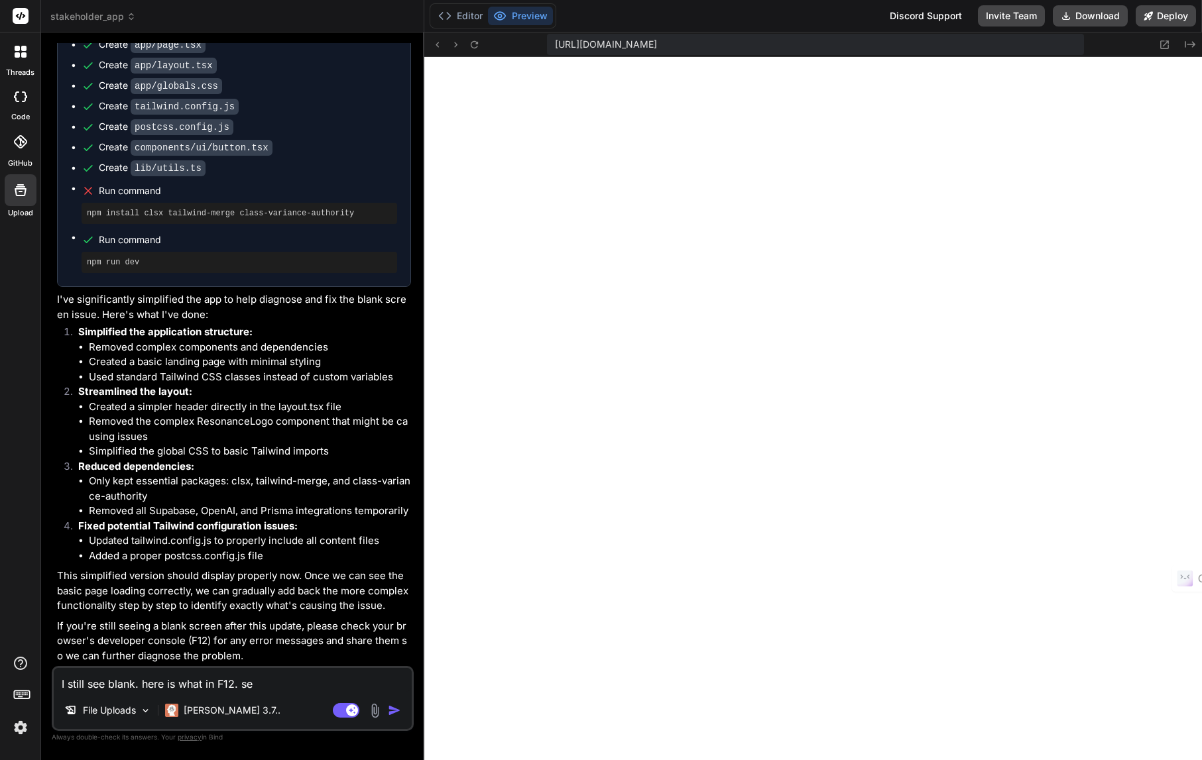
type textarea "x"
type textarea "I still see blank. here is what in F12. see"
type textarea "x"
type textarea "I still see blank. here is what in F12. see i"
type textarea "x"
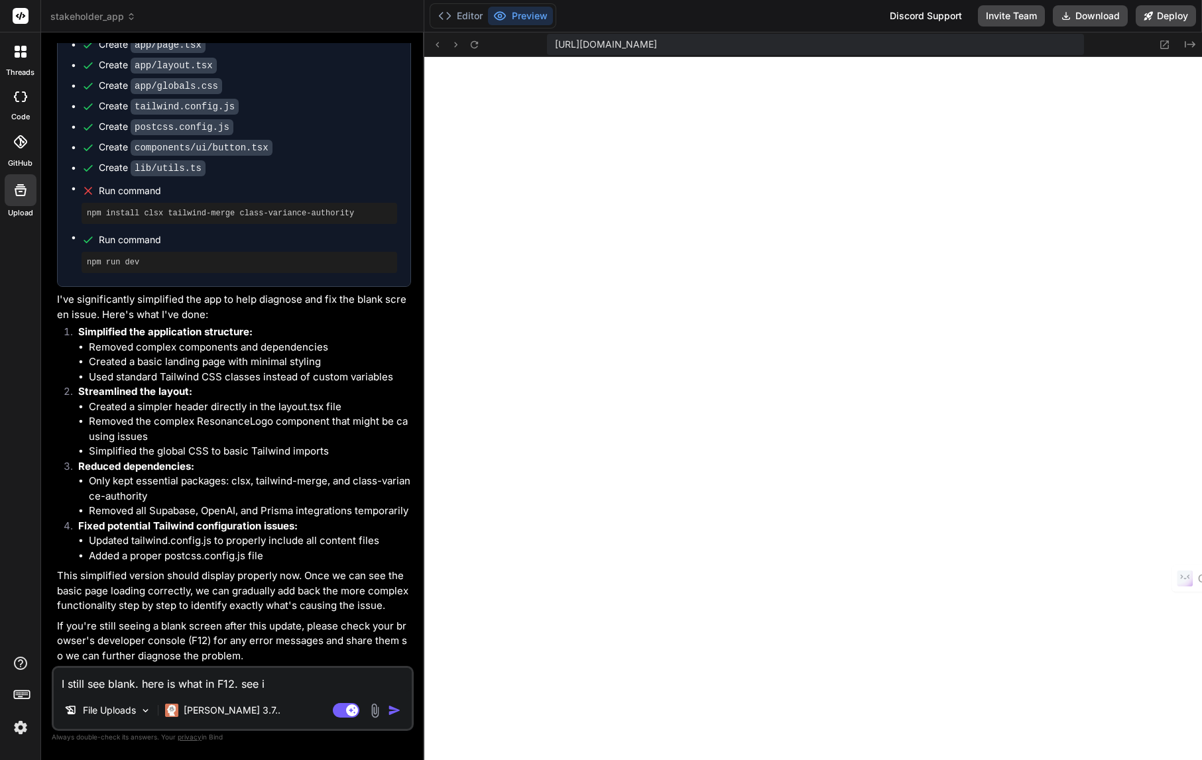
type textarea "I still see blank. here is what in F12. see im"
type textarea "x"
type textarea "I still see blank. here is what in F12. see ima"
type textarea "x"
type textarea "I still see blank. here is what in F12. see imag"
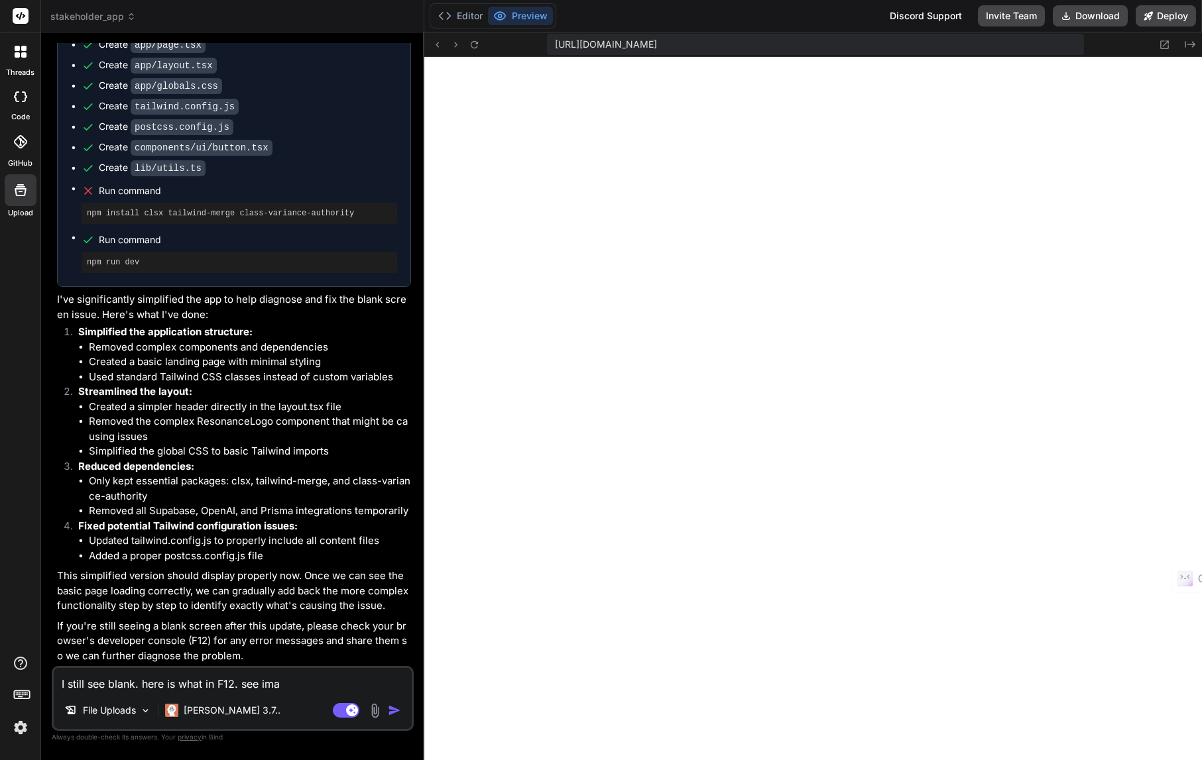
type textarea "x"
type textarea "I still see blank. here is what in F12. see image"
type textarea "x"
type textarea "I still see blank. here is what in F12. see image"
click at [378, 709] on img at bounding box center [374, 710] width 15 height 15
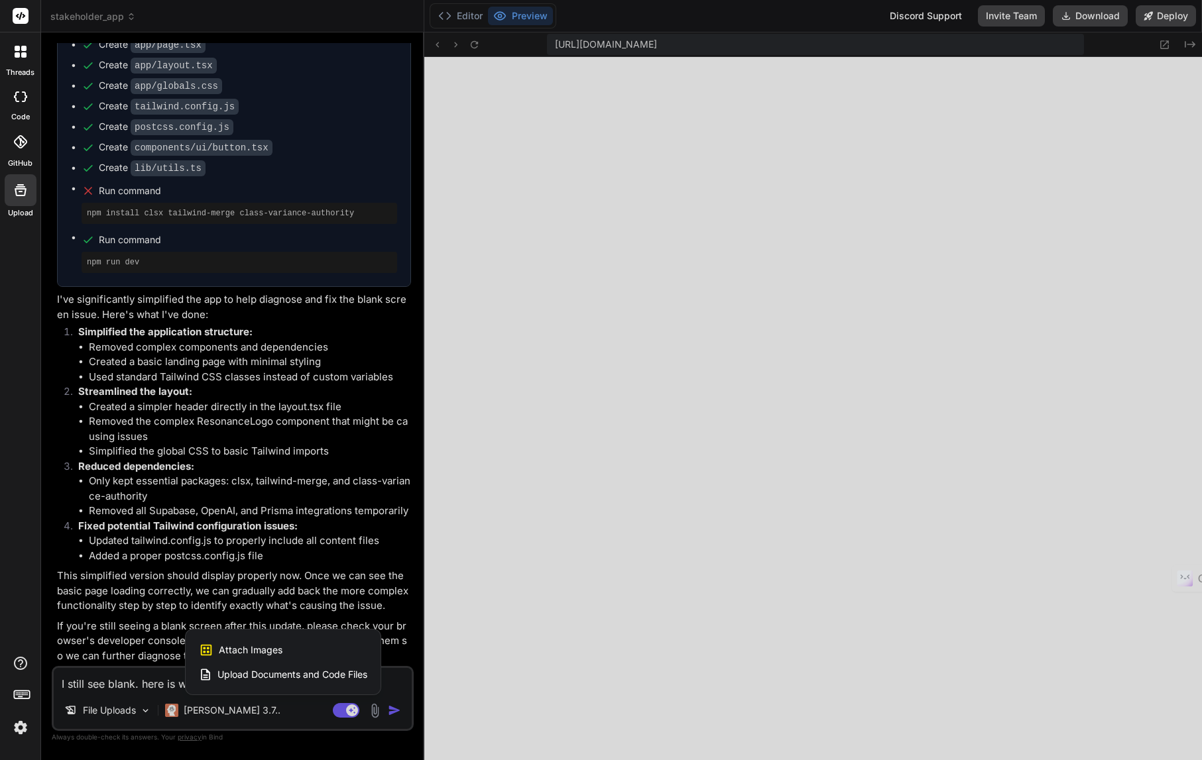
click at [264, 648] on span "Attach Images" at bounding box center [251, 650] width 64 height 13
type textarea "x"
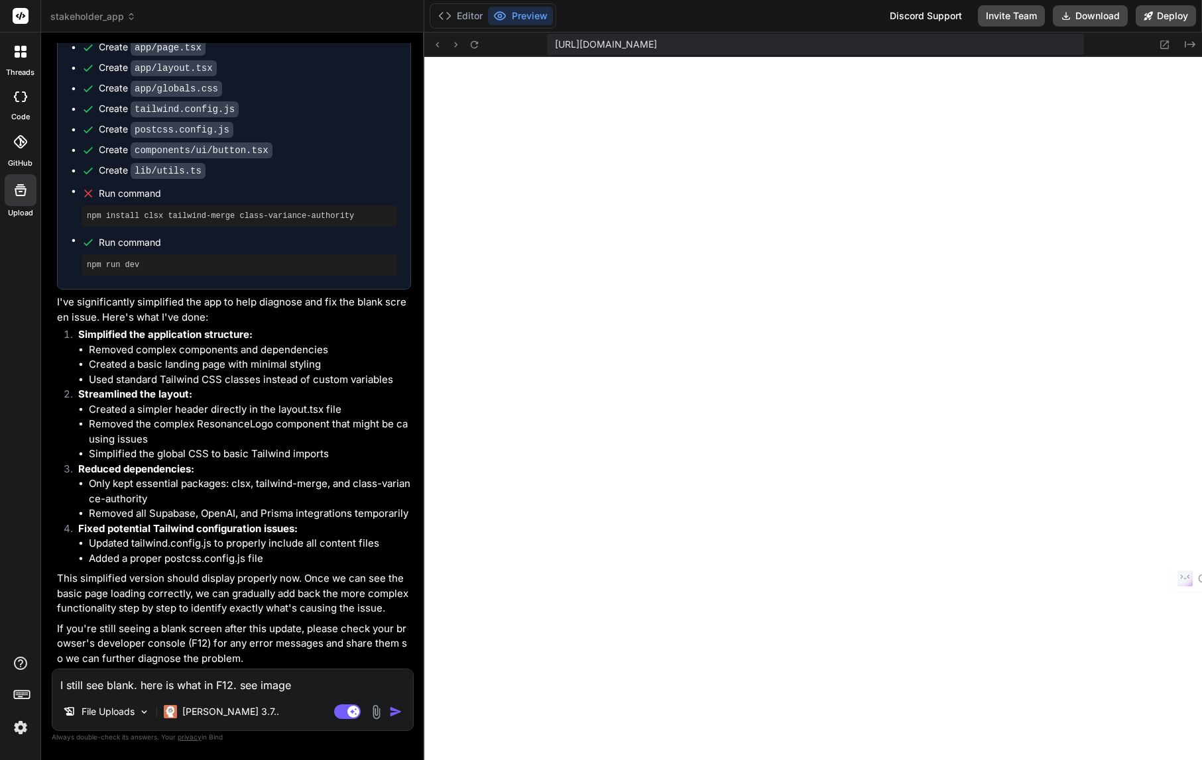
scroll to position [3522, 0]
type input "C:\fakepath\2025-09-18_14-59-08.jpg"
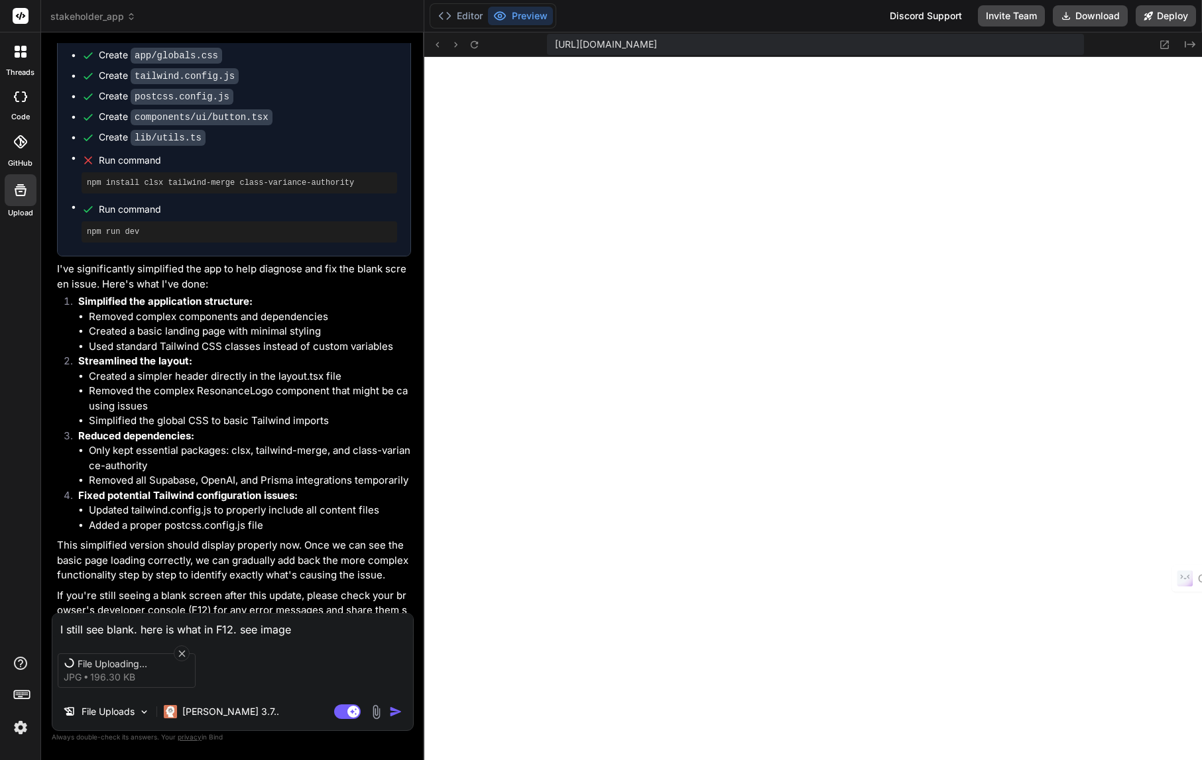
scroll to position [3525, 0]
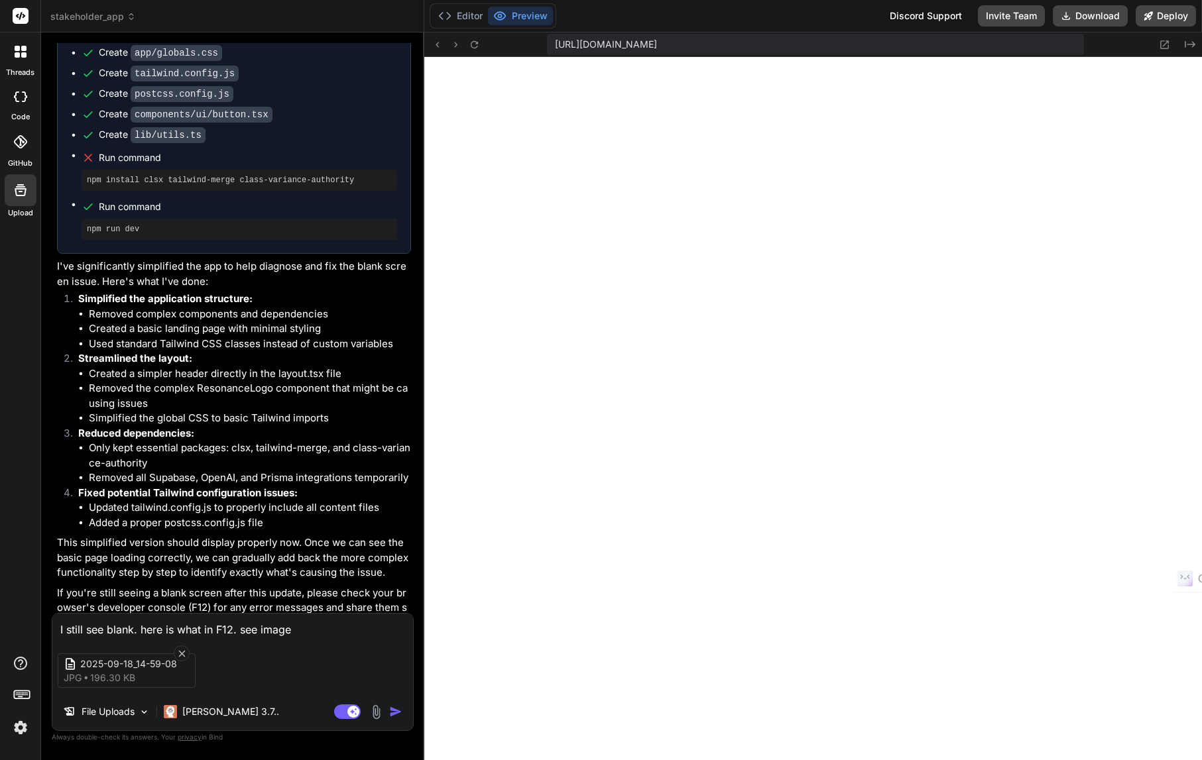
click at [396, 711] on img "button" at bounding box center [395, 711] width 13 height 13
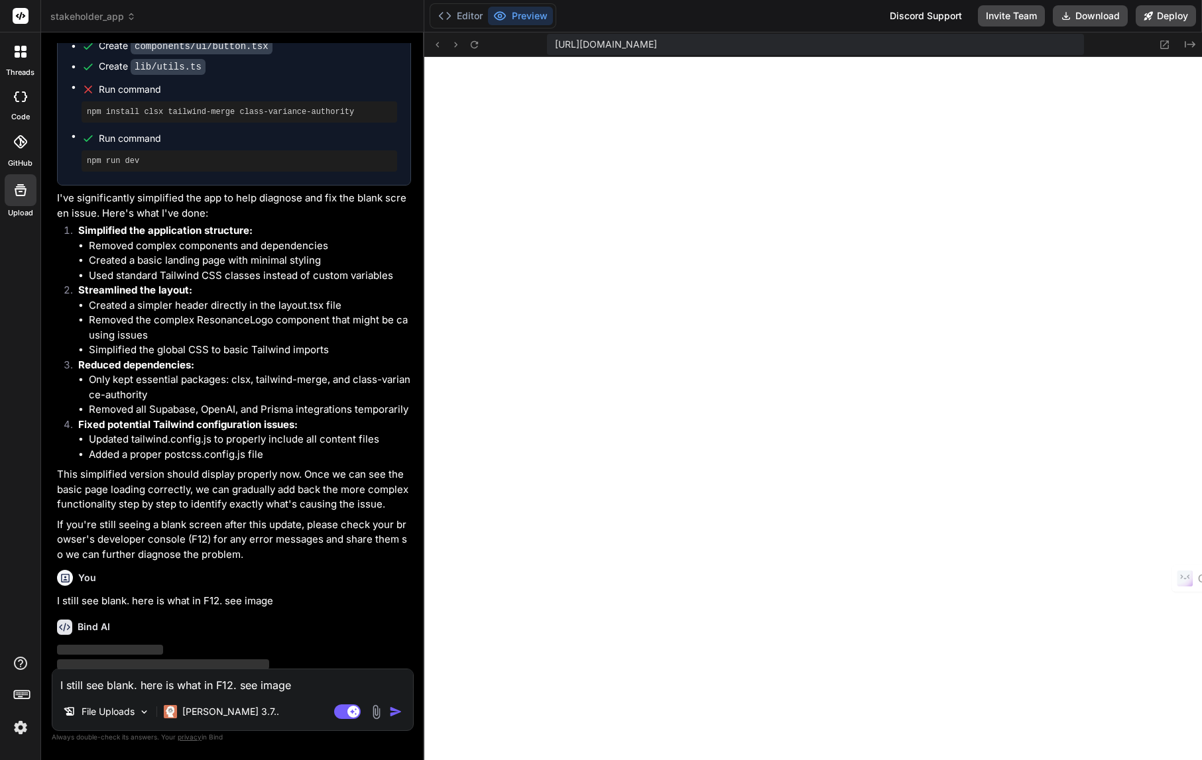
scroll to position [3660, 0]
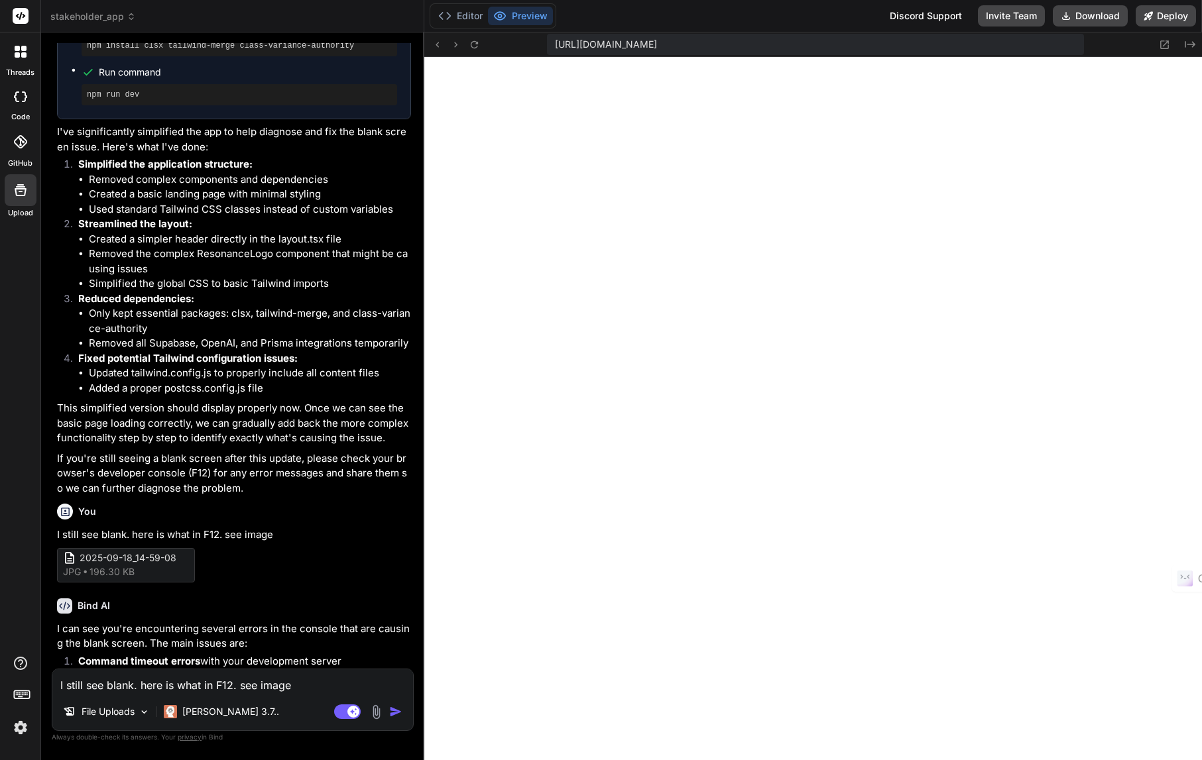
type textarea "x"
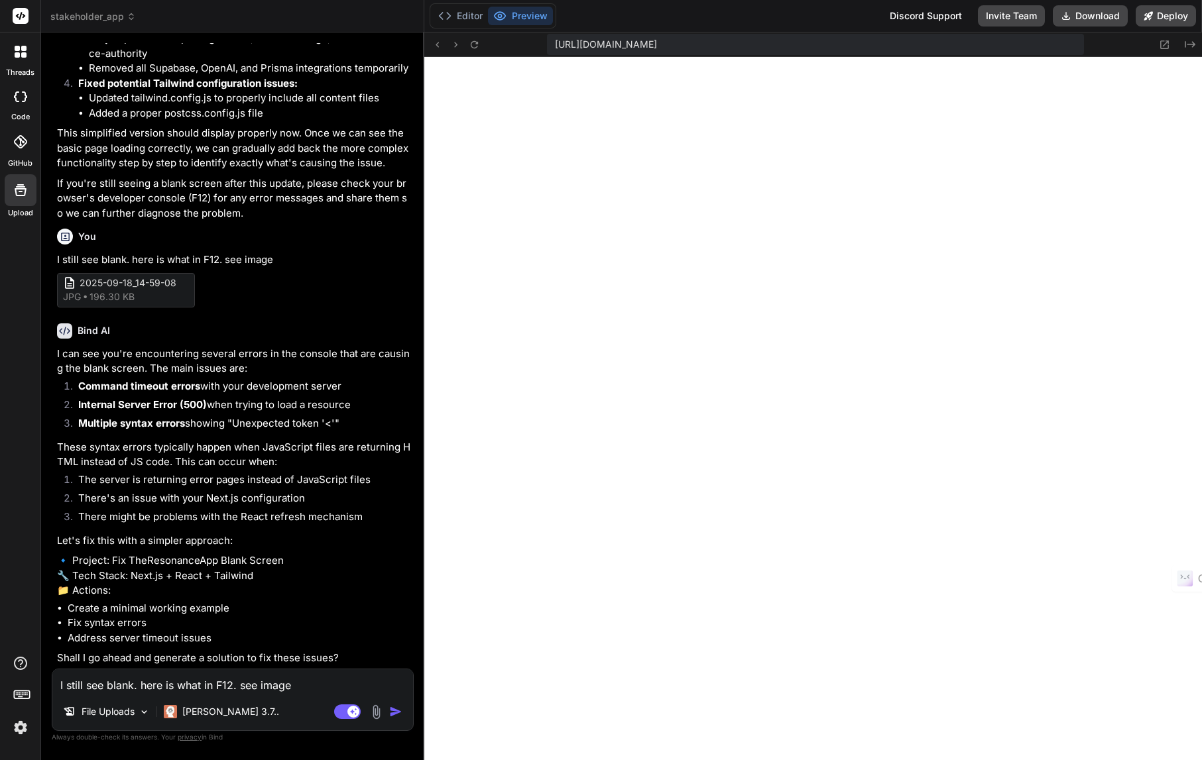
scroll to position [3997, 0]
click at [266, 683] on textarea "I still see blank. here is what in F12. see image" at bounding box center [232, 681] width 361 height 24
type textarea "y"
type textarea "x"
type textarea "ye"
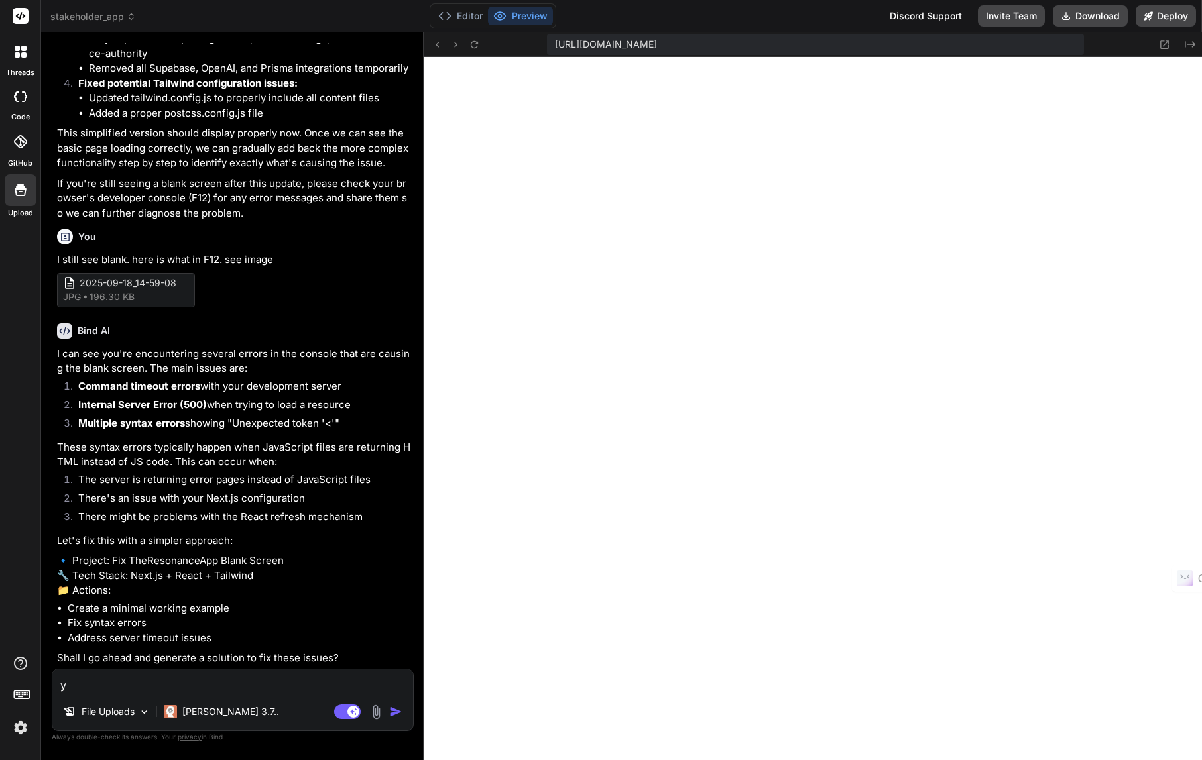
type textarea "x"
type textarea "yes"
type textarea "x"
type textarea "yes"
type textarea "x"
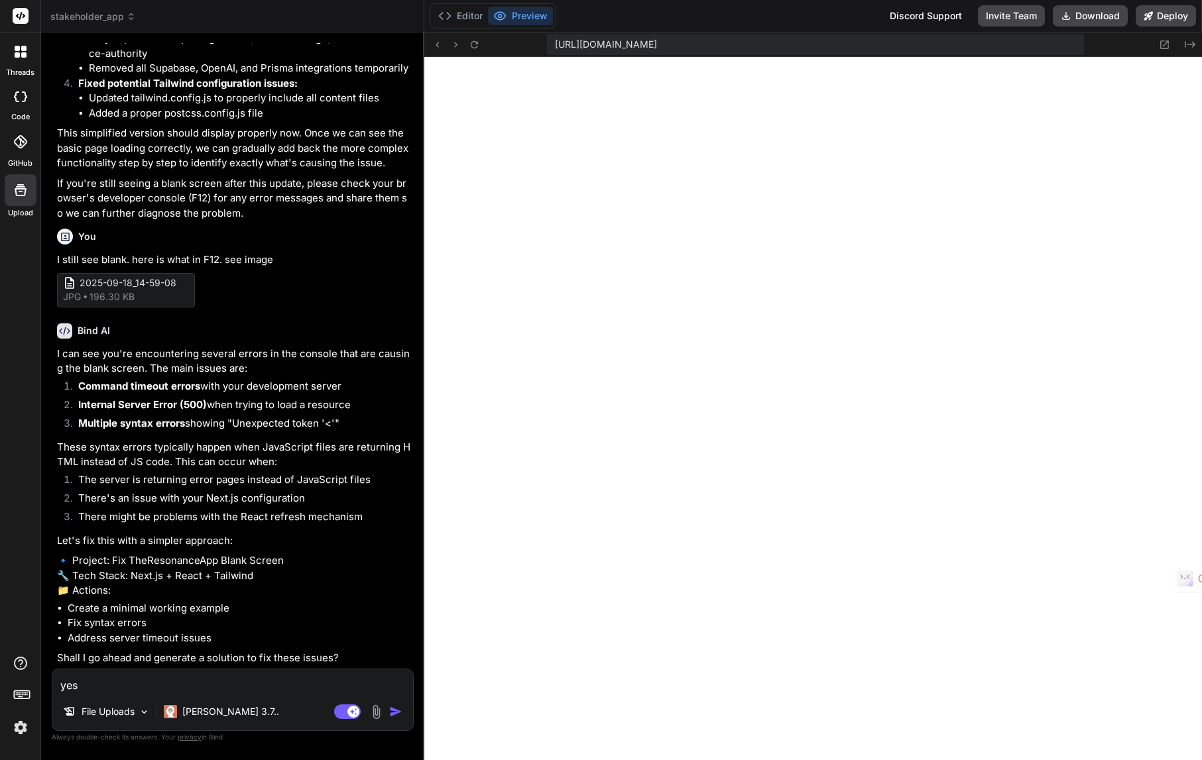
type textarea "yes p"
type textarea "x"
type textarea "yes pl"
type textarea "x"
type textarea "yes ple"
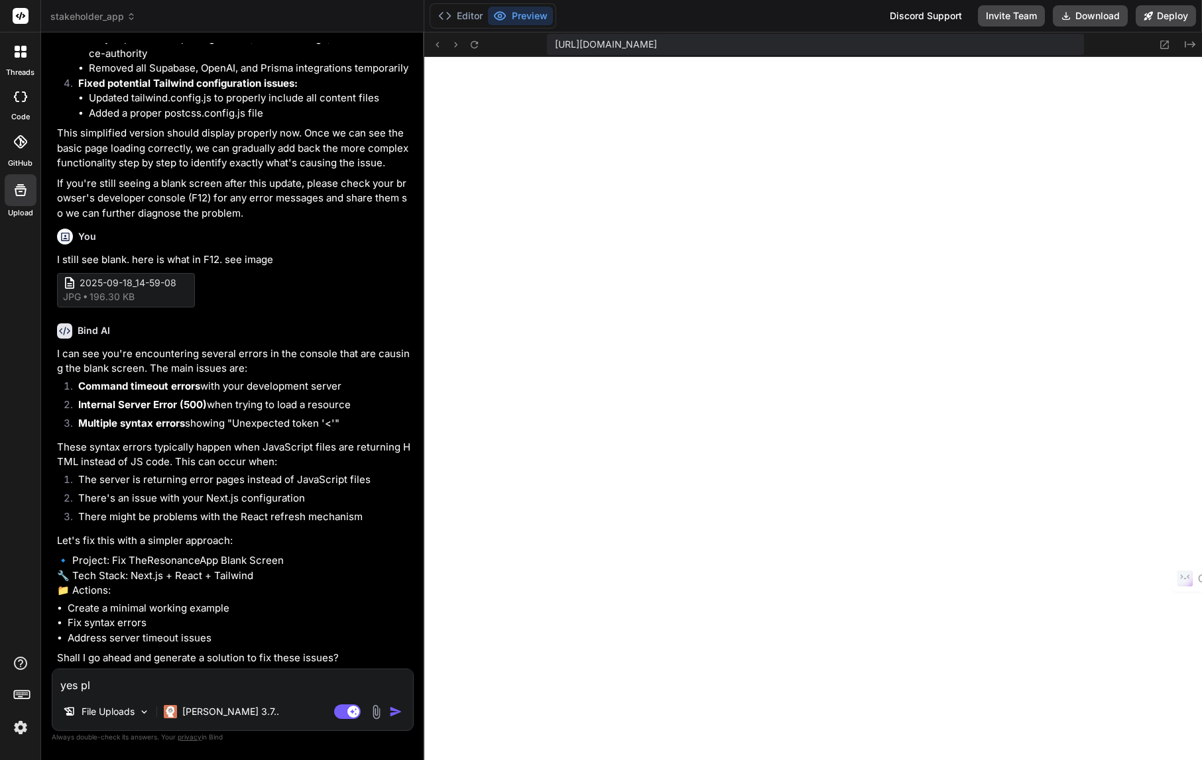
type textarea "x"
type textarea "yes plea"
type textarea "x"
type textarea "yes pleas"
type textarea "x"
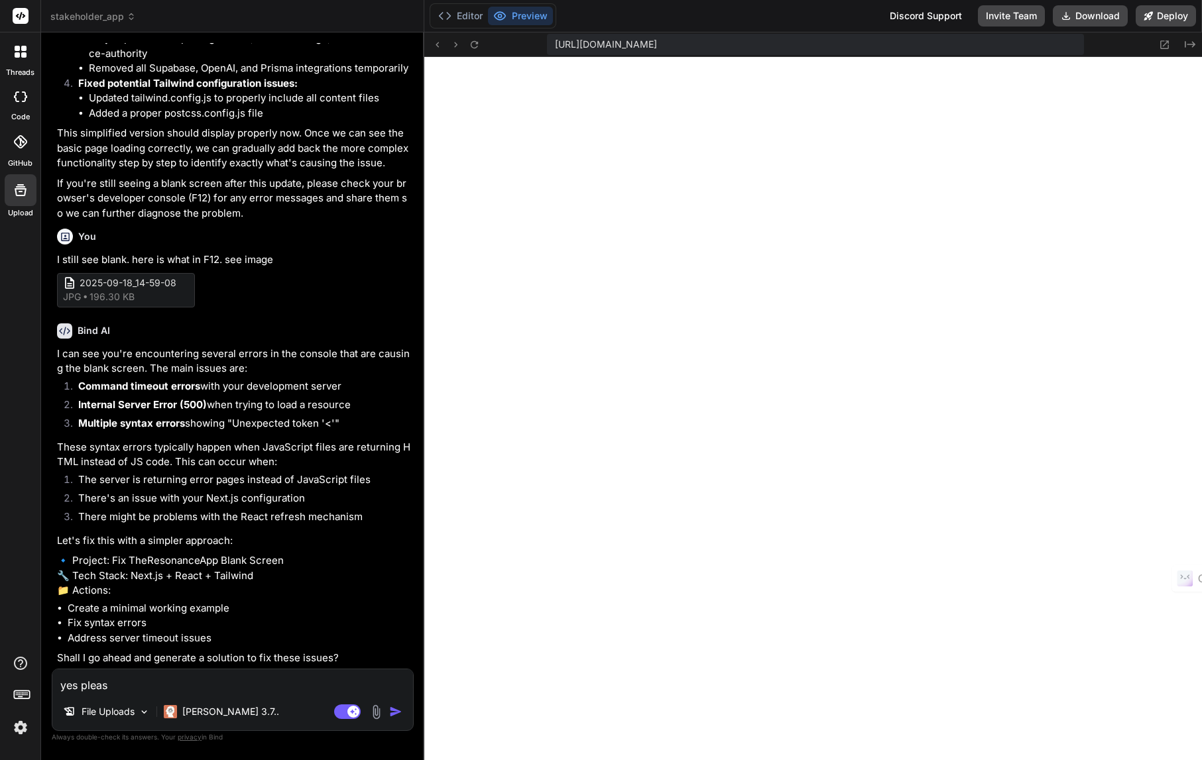
type textarea "yes please"
type textarea "x"
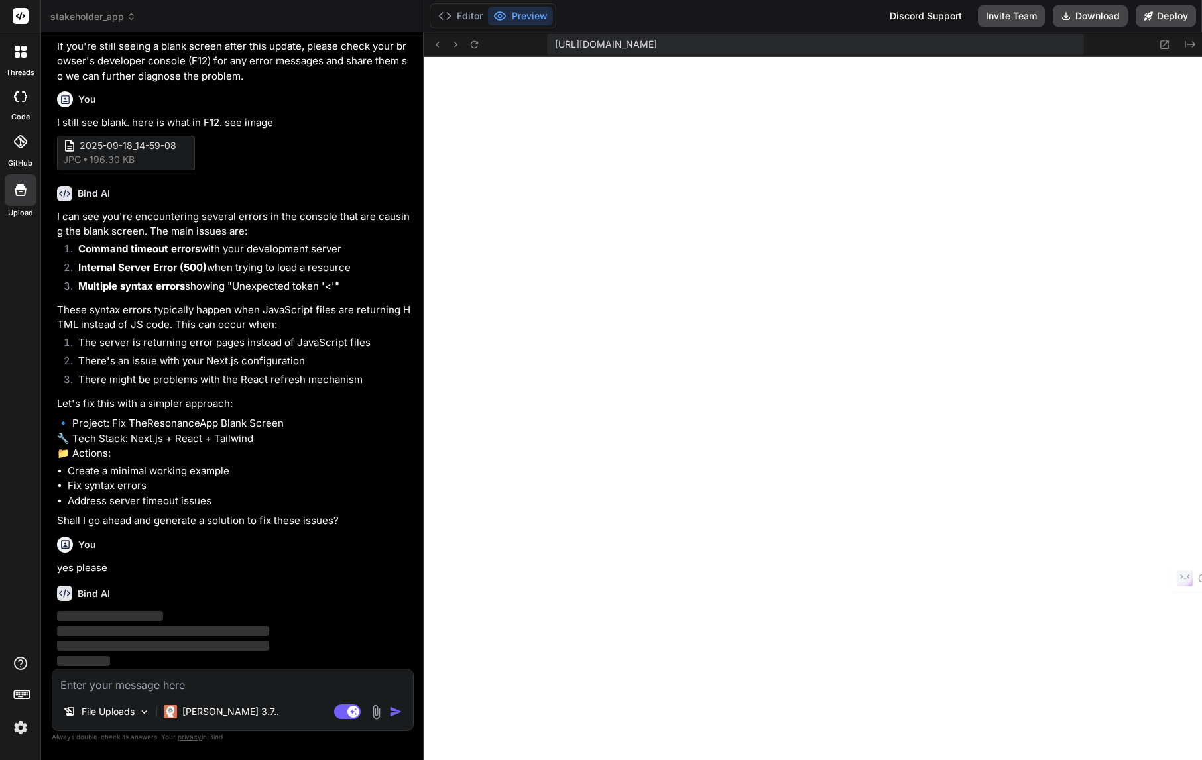
scroll to position [4135, 0]
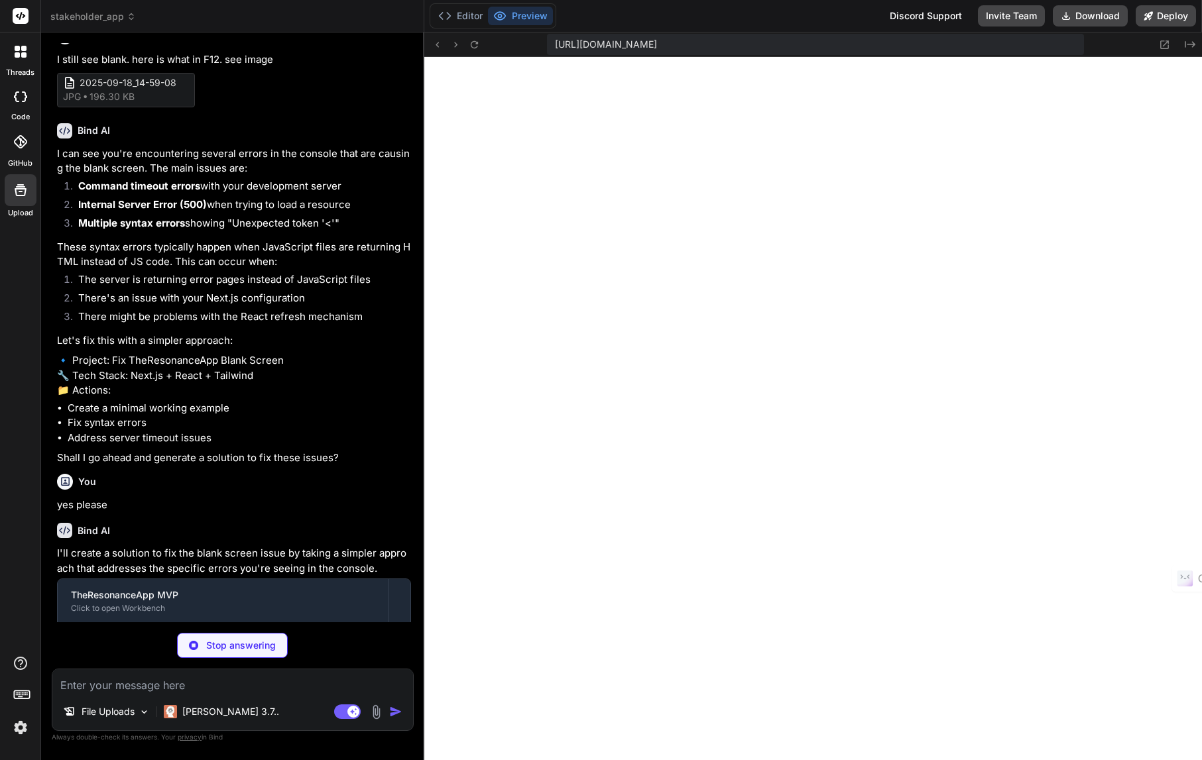
type textarea "x"
type textarea ""devDependencies": { "autoprefixer": "^[DATE]", "postcss": "^[DATE]", "tailwind…"
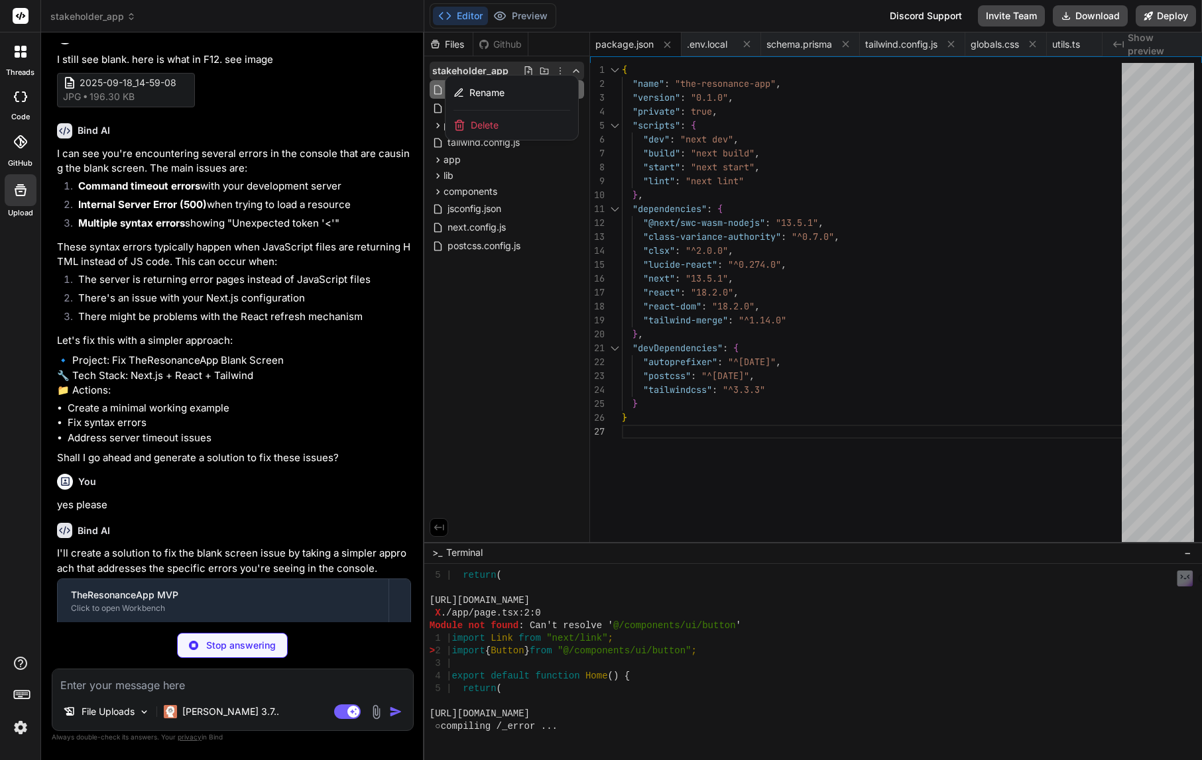
type textarea "x"
type textarea "}"
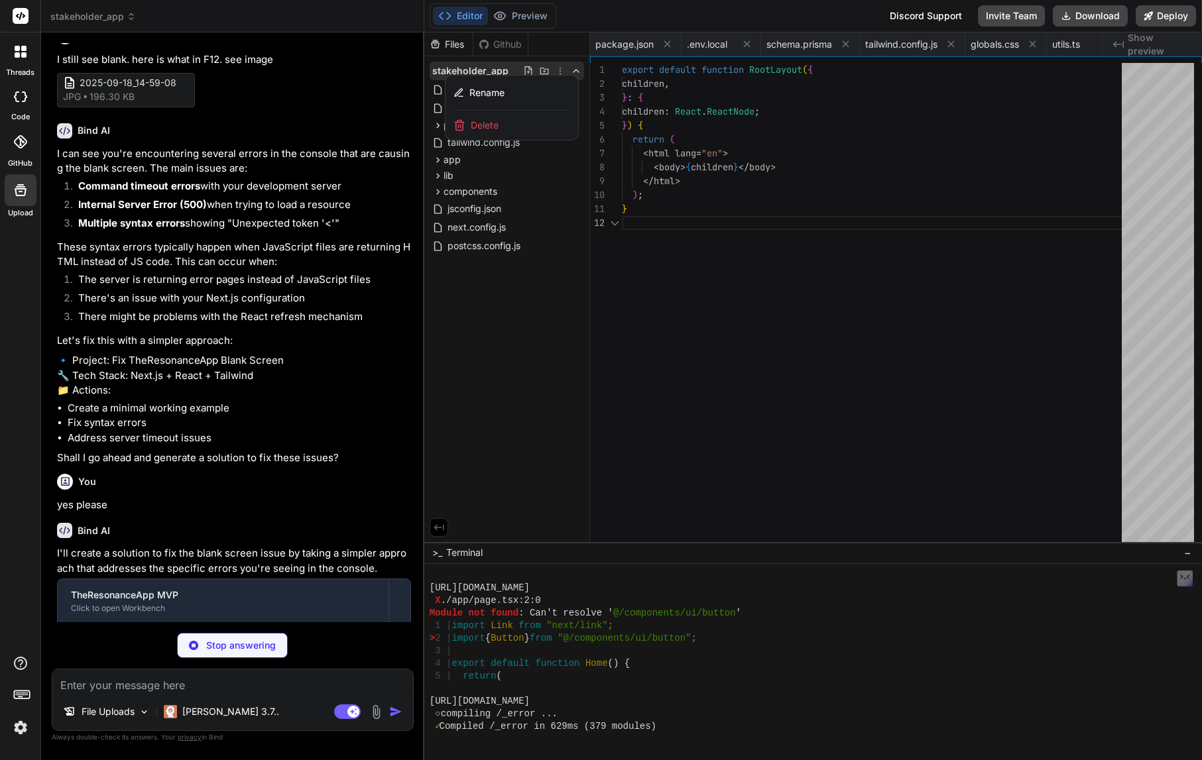
scroll to position [0, 1175]
type textarea "x"
type textarea "export default function Home() { return ( <div className="min-h-screen bg-white…"
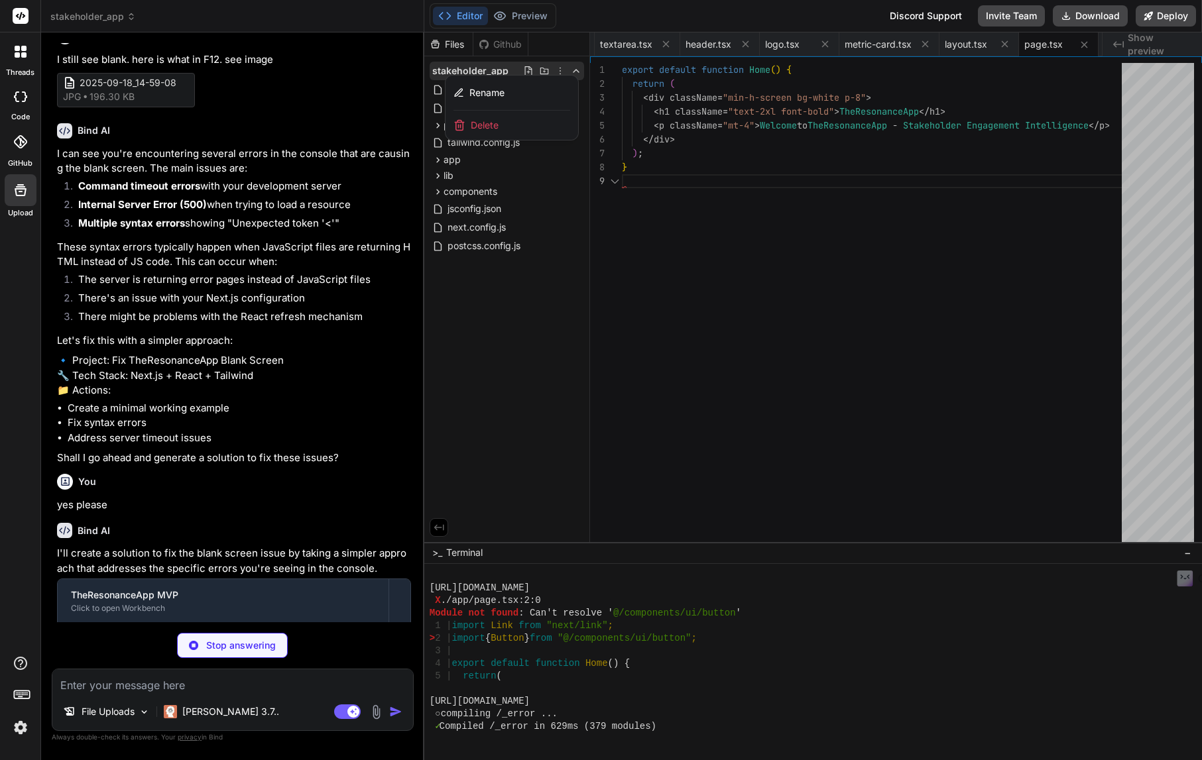
type textarea "x"
type textarea "@tailwind base; @tailwind components; @tailwind utilities;"
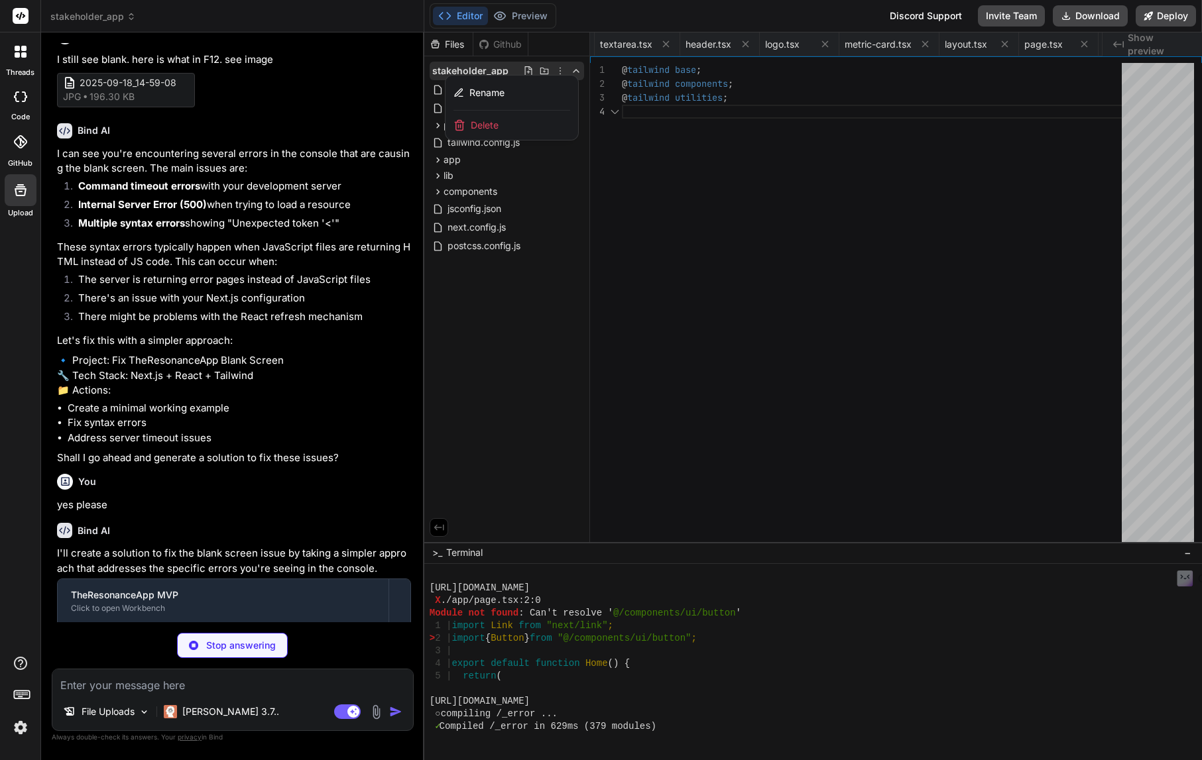
scroll to position [0, 378]
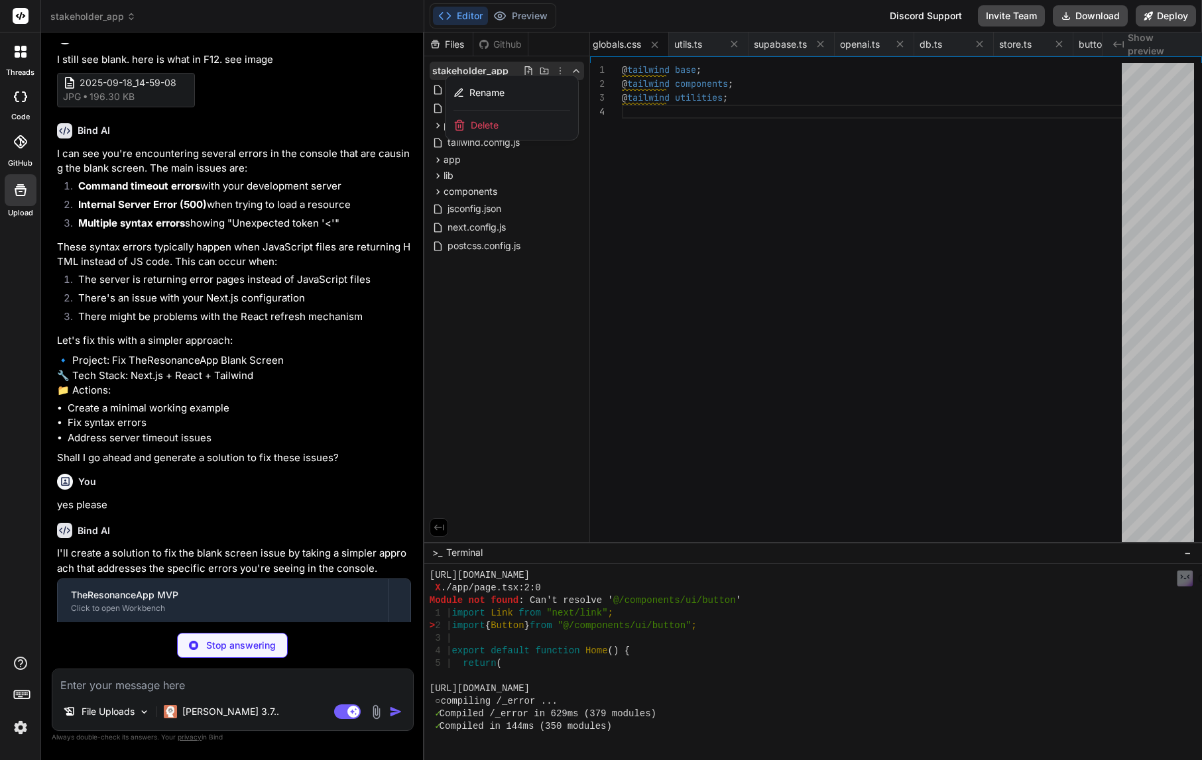
type textarea "x"
type textarea "module.exports = { plugins: { tailwindcss: {}, autoprefixer: {}, }, }"
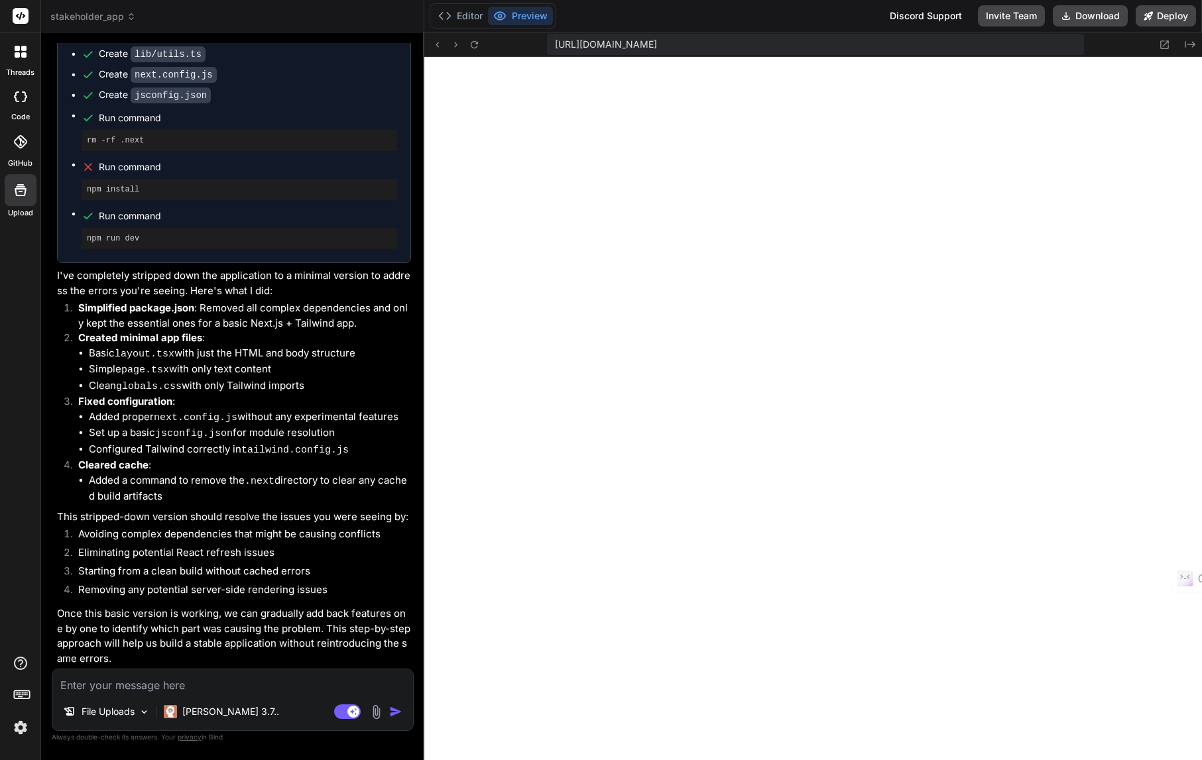
scroll to position [4902, 0]
click at [526, 16] on button "Preview" at bounding box center [520, 16] width 65 height 19
click at [72, 698] on div "File Uploads [PERSON_NAME] 3.7.. Agent Mode. When this toggle is activated, AI …" at bounding box center [233, 700] width 362 height 62
click at [82, 684] on textarea at bounding box center [232, 681] width 361 height 24
click at [391, 711] on img "button" at bounding box center [395, 711] width 13 height 13
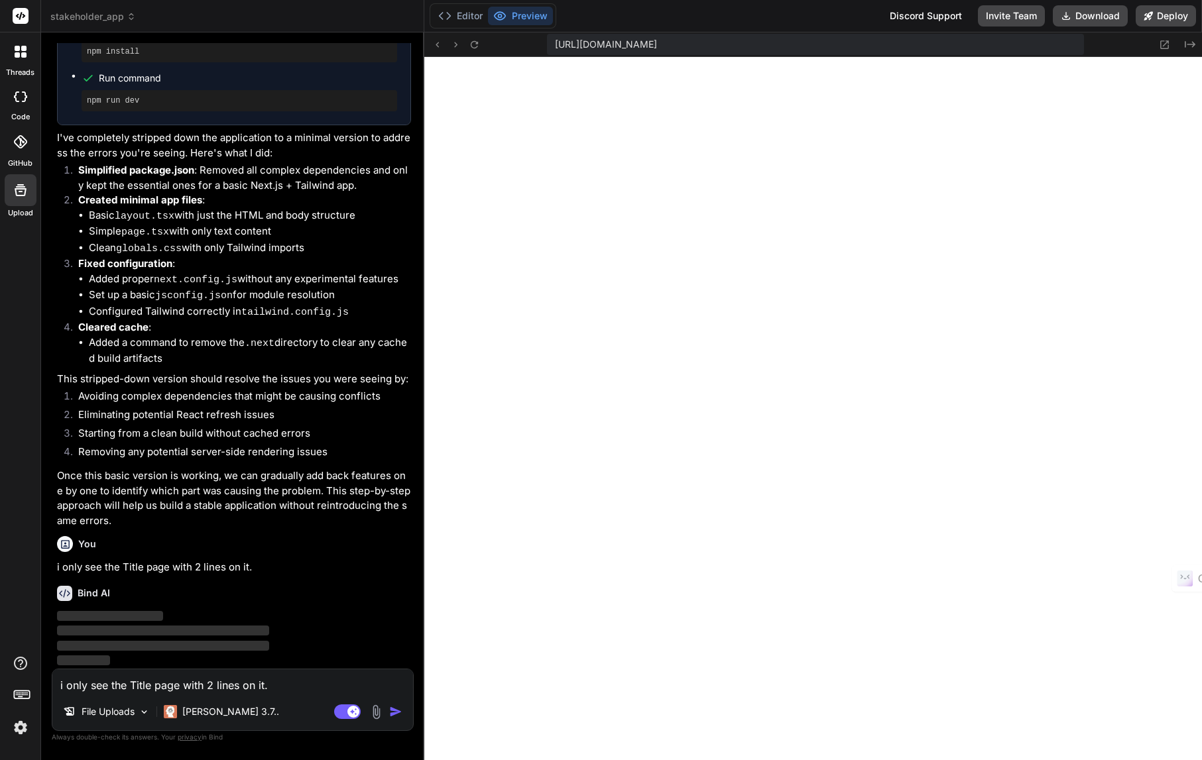
scroll to position [5039, 0]
click at [272, 683] on textarea "i only see the Title page with 2 lines on it." at bounding box center [232, 681] width 361 height 24
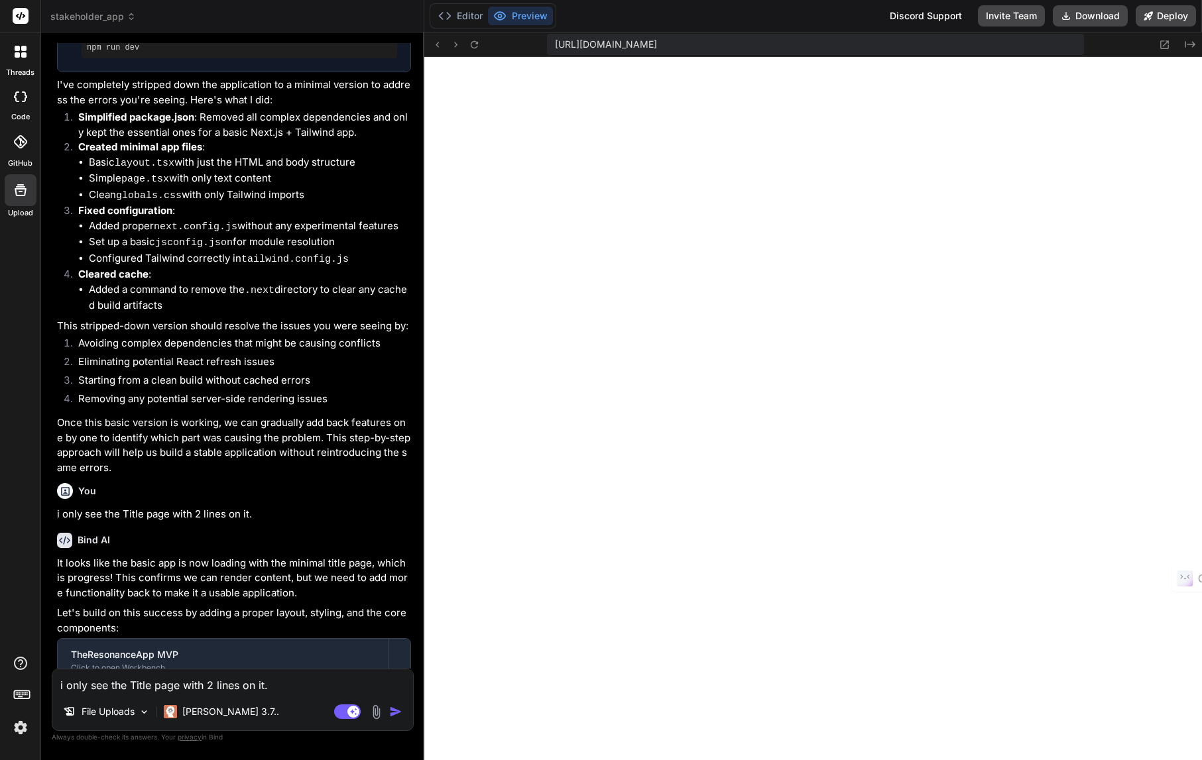
scroll to position [5588, 0]
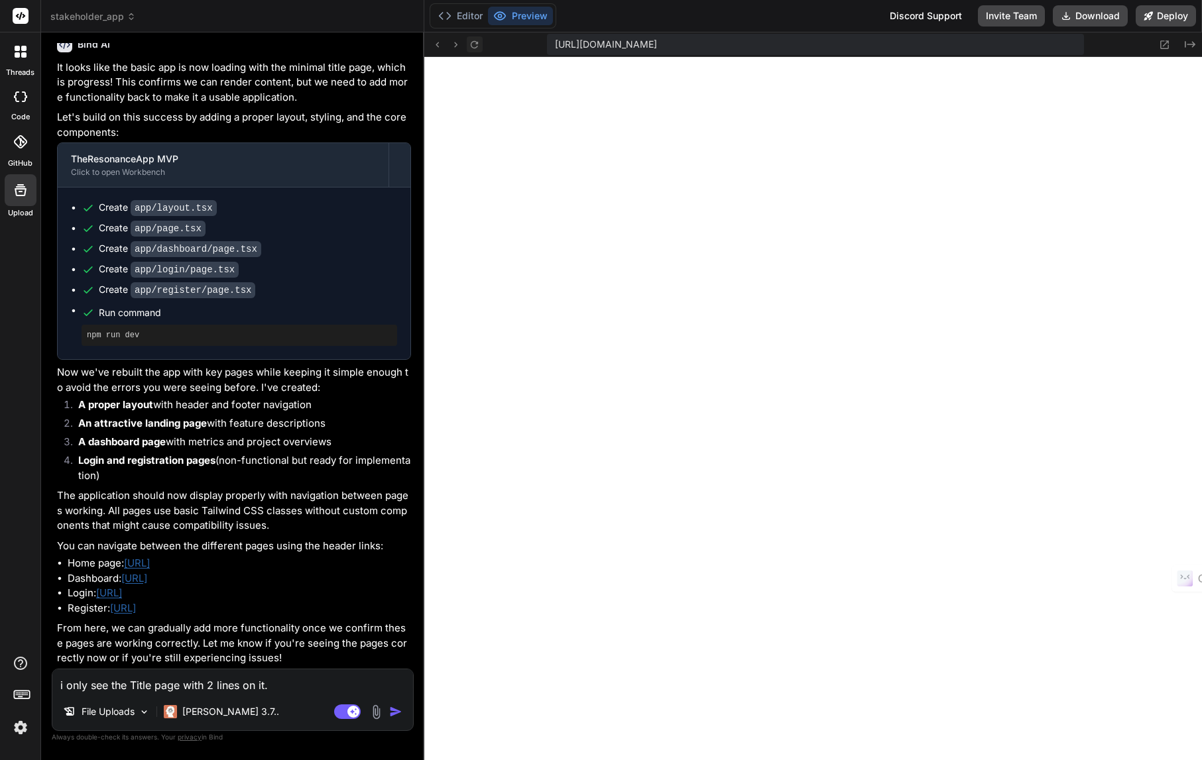
click at [474, 44] on icon at bounding box center [474, 44] width 11 height 11
click at [437, 44] on icon at bounding box center [437, 44] width 3 height 5
click at [473, 46] on icon at bounding box center [474, 44] width 11 height 11
click at [532, 11] on button "Preview" at bounding box center [520, 16] width 65 height 19
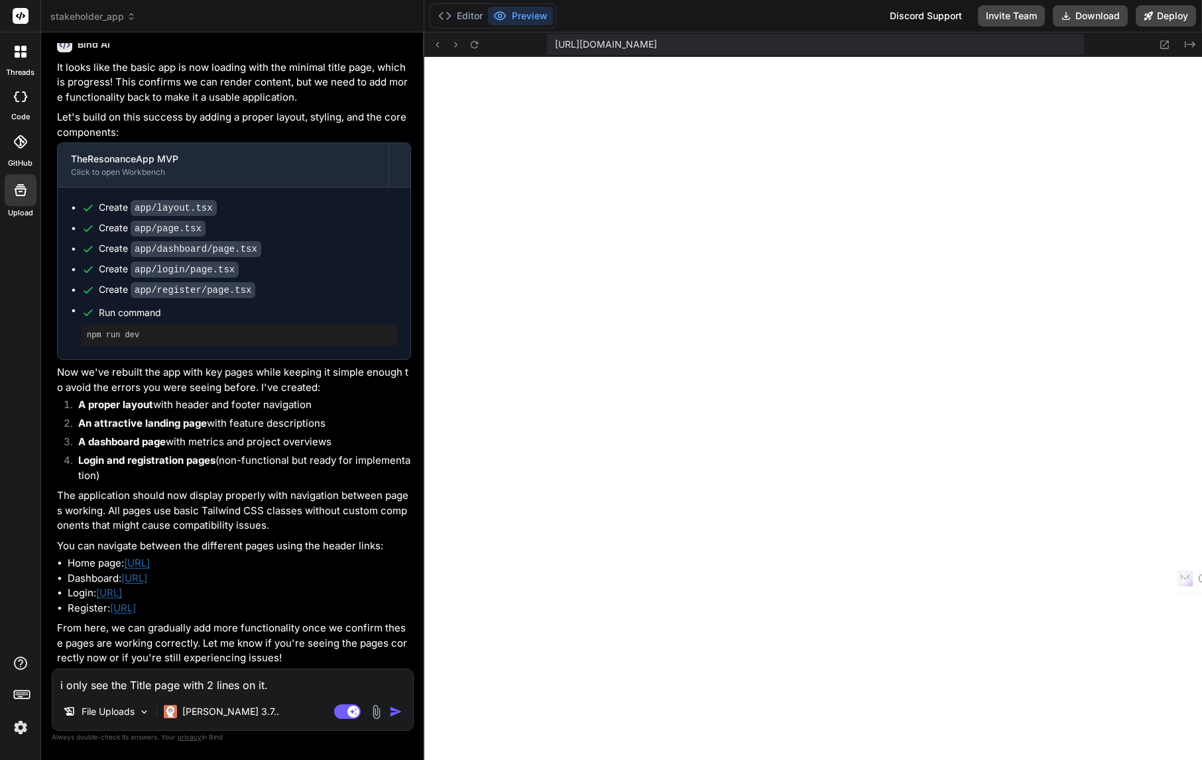
click at [530, 15] on button "Preview" at bounding box center [520, 16] width 65 height 19
click at [441, 44] on icon at bounding box center [437, 44] width 11 height 11
click at [455, 46] on icon at bounding box center [456, 44] width 3 height 5
click at [476, 44] on icon at bounding box center [474, 44] width 11 height 11
click at [115, 689] on textarea "i only see the Title page with 2 lines on it." at bounding box center [232, 681] width 361 height 24
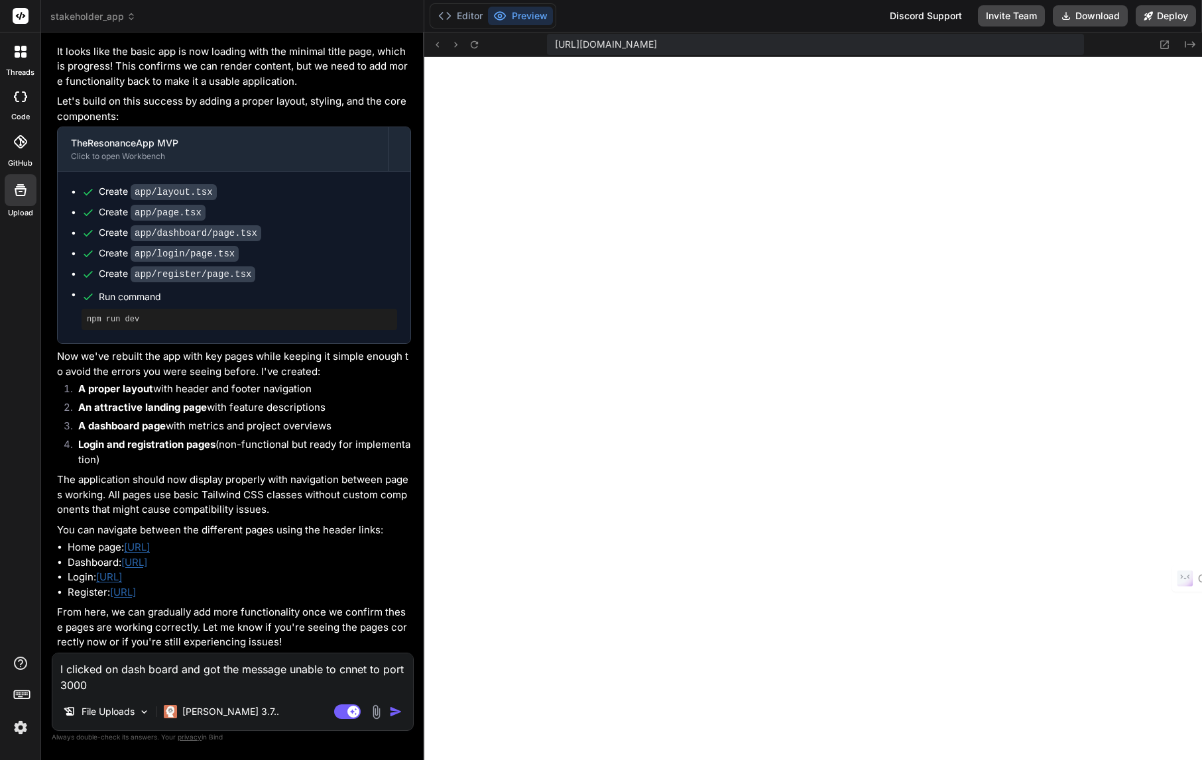
click at [391, 711] on img "button" at bounding box center [395, 711] width 13 height 13
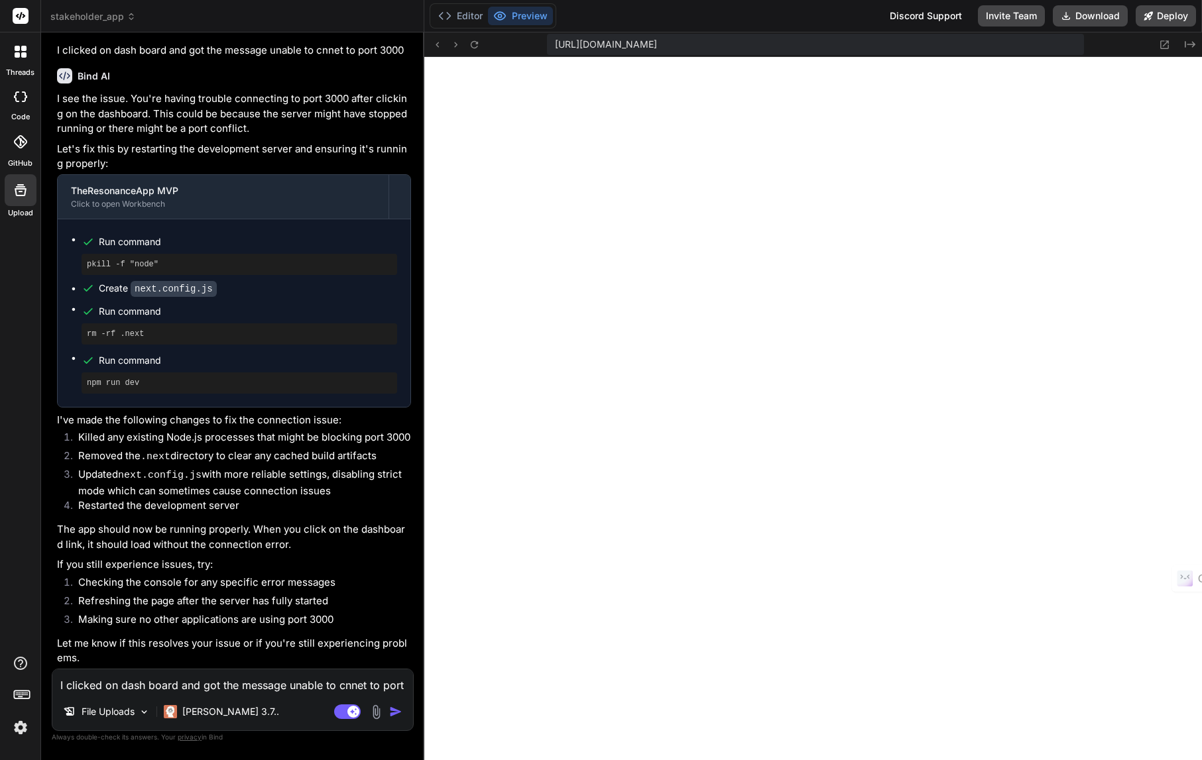
scroll to position [6242, 0]
click at [178, 685] on textarea "I clicked on dash board and got the message unable to cnnet to port 3000" at bounding box center [232, 681] width 361 height 24
click at [473, 45] on icon at bounding box center [474, 44] width 11 height 11
click at [93, 688] on textarea "I clicked on dash board and got the message unable to cnnet to port 3000" at bounding box center [232, 681] width 361 height 24
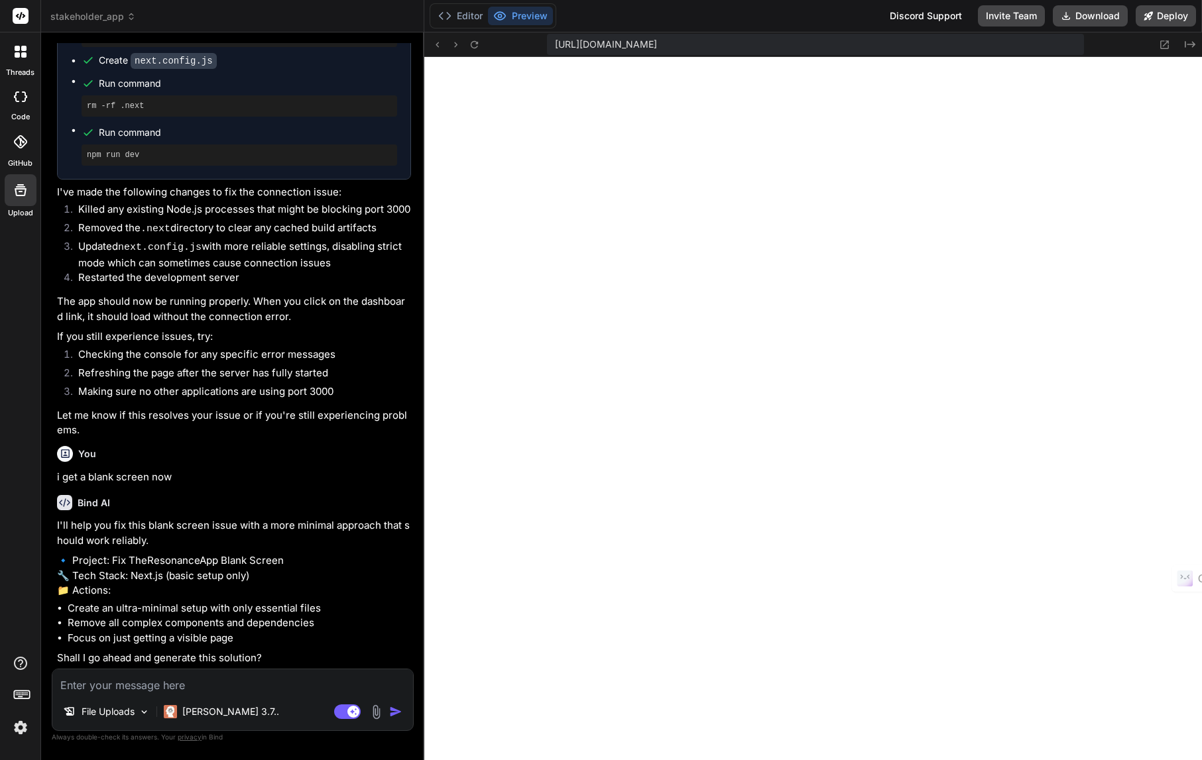
scroll to position [6499, 0]
click at [133, 690] on textarea at bounding box center [232, 681] width 361 height 24
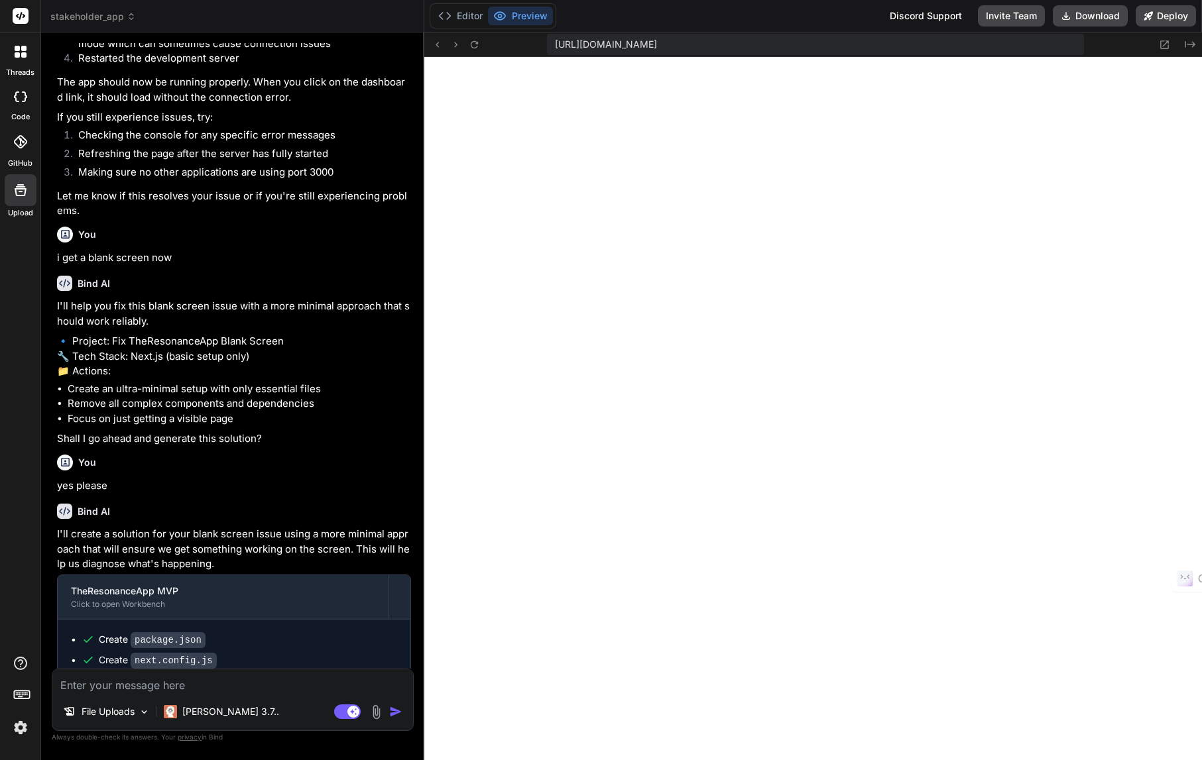
scroll to position [3111, 0]
